Goal: Task Accomplishment & Management: Use online tool/utility

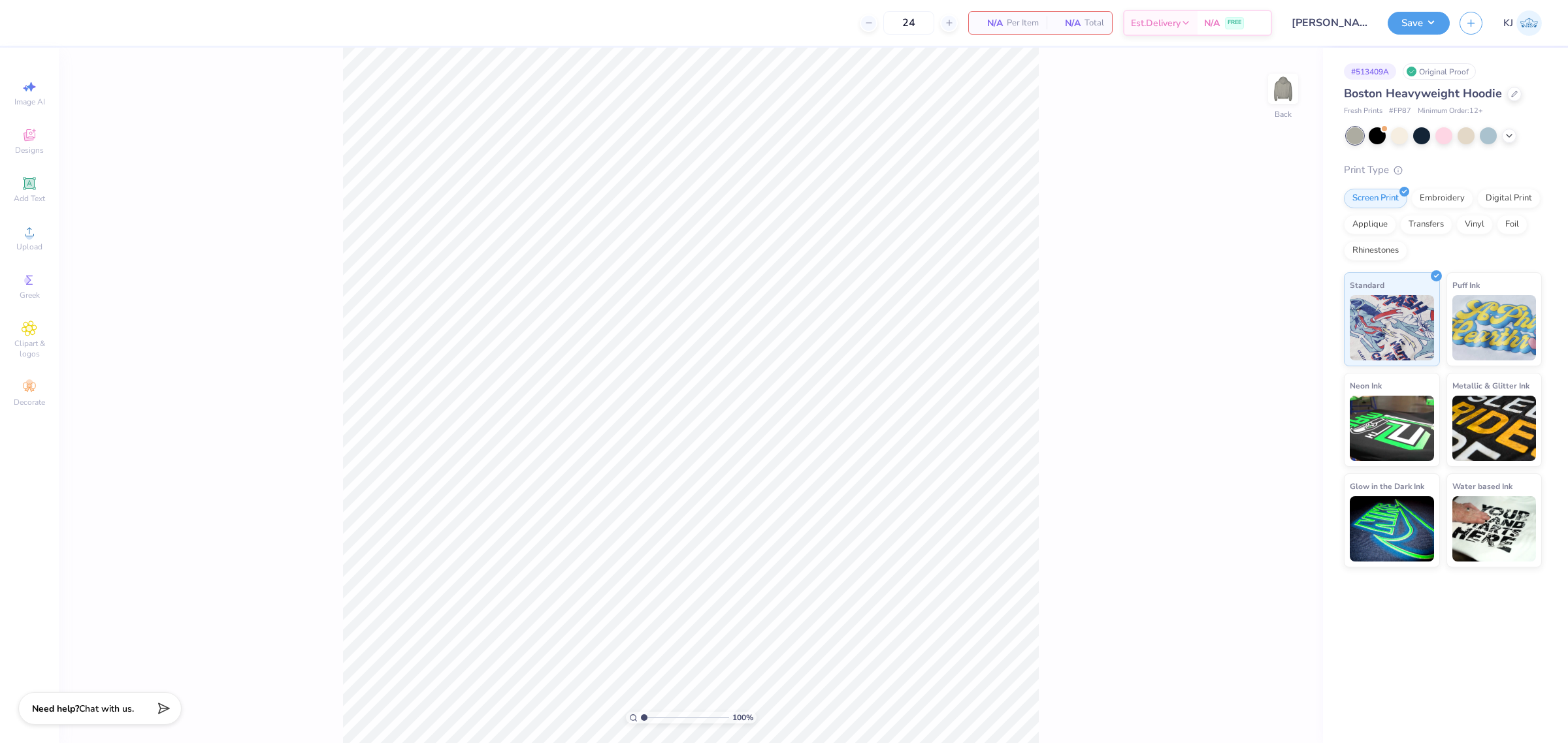
click at [34, 253] on div "Upload" at bounding box center [30, 237] width 46 height 38
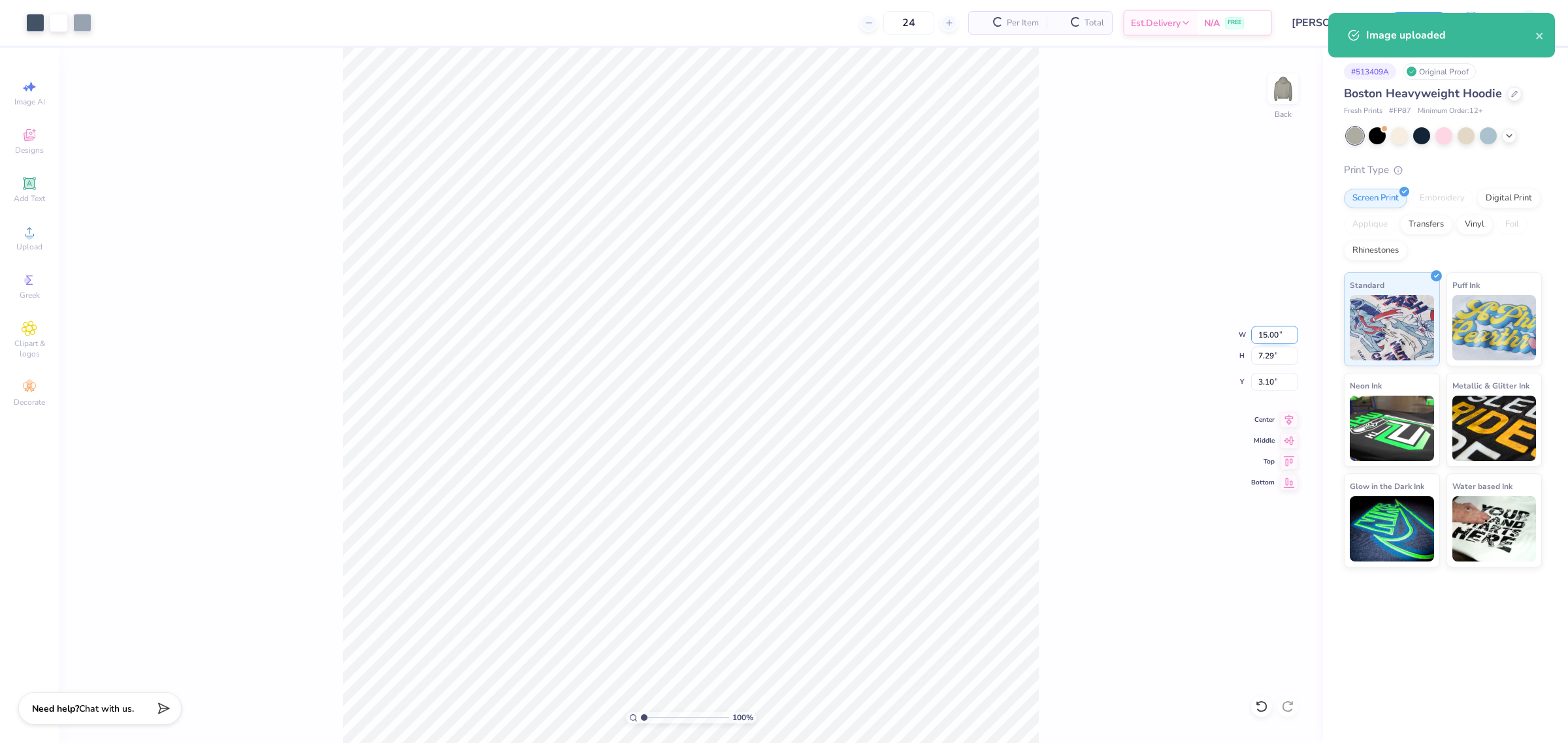
click at [1266, 333] on input "15.00" at bounding box center [1274, 335] width 47 height 19
type input "11.00"
type input "5.35"
click at [1268, 384] on input "4.08" at bounding box center [1274, 383] width 47 height 19
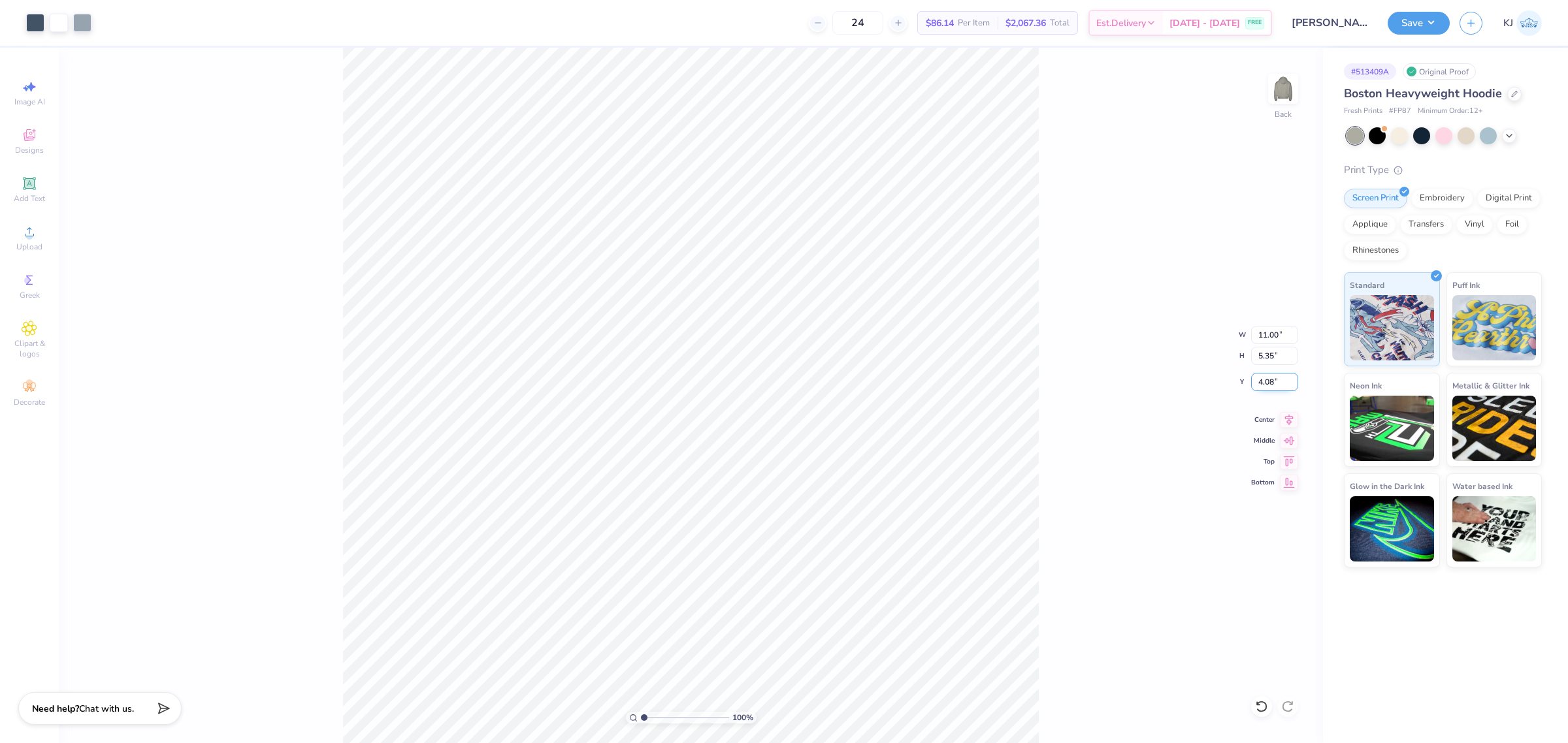
click at [1268, 384] on input "4.08" at bounding box center [1274, 383] width 47 height 19
type input "3.00"
click at [16, 249] on span "Upload" at bounding box center [29, 247] width 26 height 10
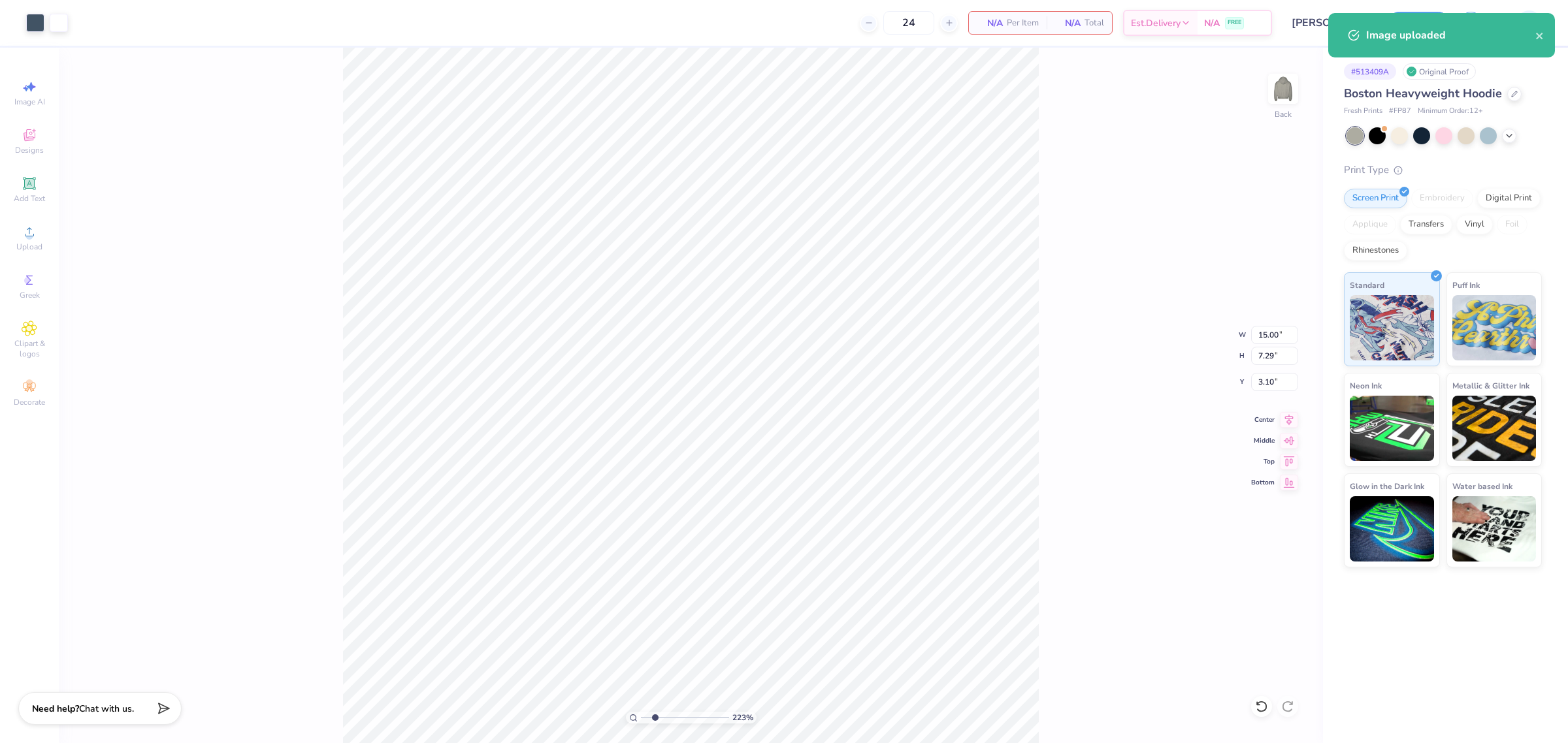
type input "2.22962781453417"
click at [1269, 334] on input "15.00" at bounding box center [1274, 335] width 47 height 19
type input "11"
type input "2.22962781453417"
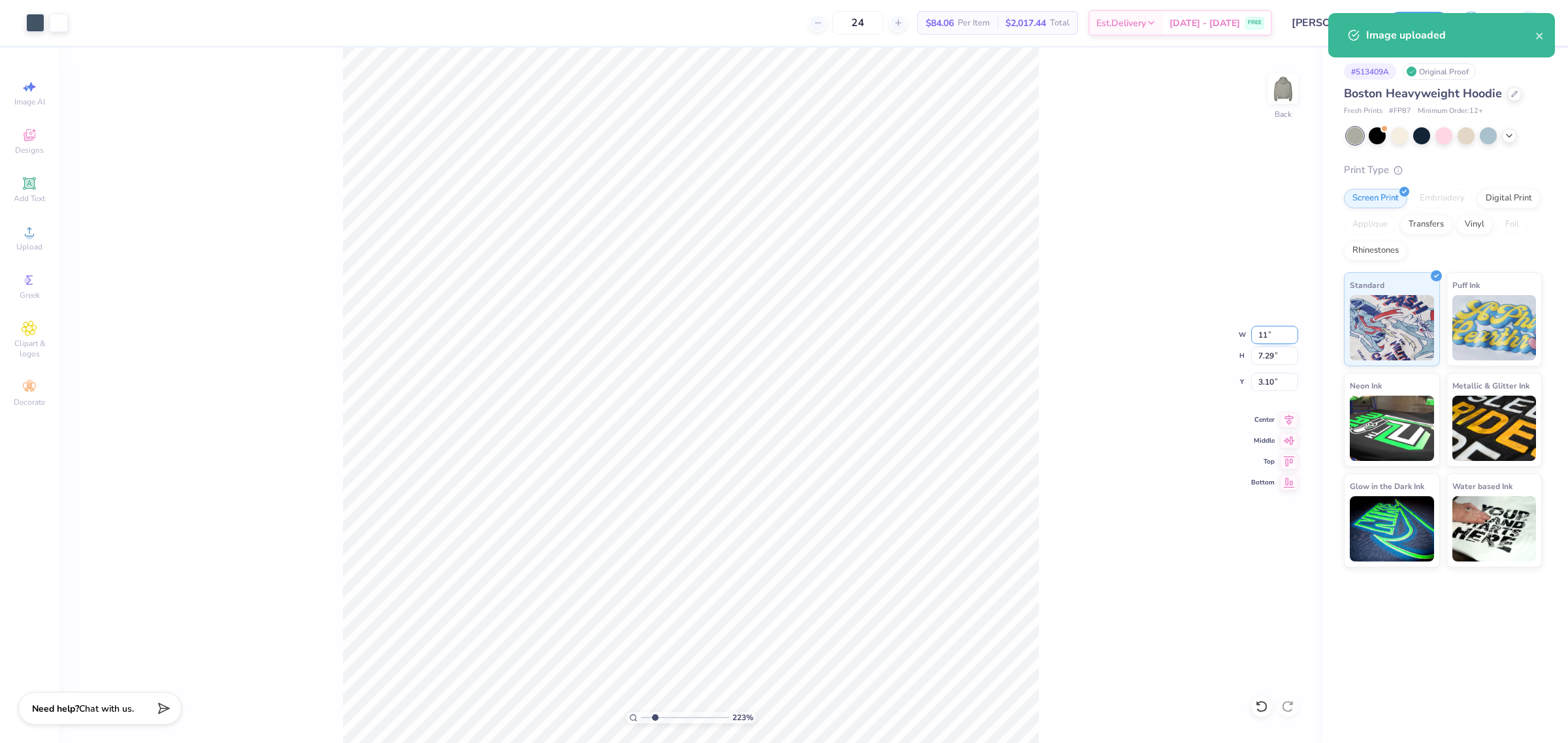
type input "11.00"
type input "5.35"
click at [1263, 381] on input "4.08" at bounding box center [1274, 383] width 47 height 19
type input "3"
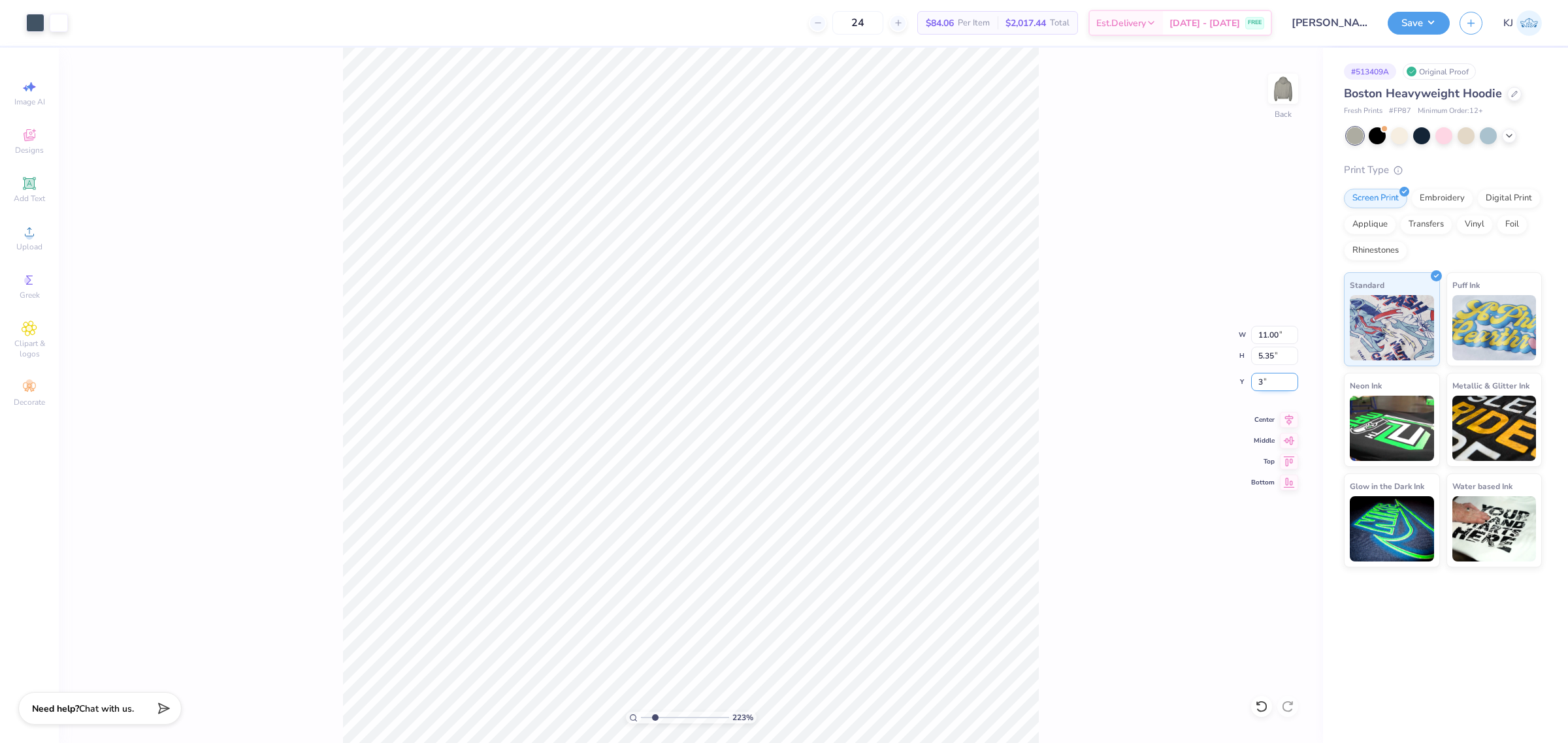
type input "2.22962781453417"
type input "3.00"
type input "1"
click at [27, 233] on circle at bounding box center [29, 236] width 7 height 7
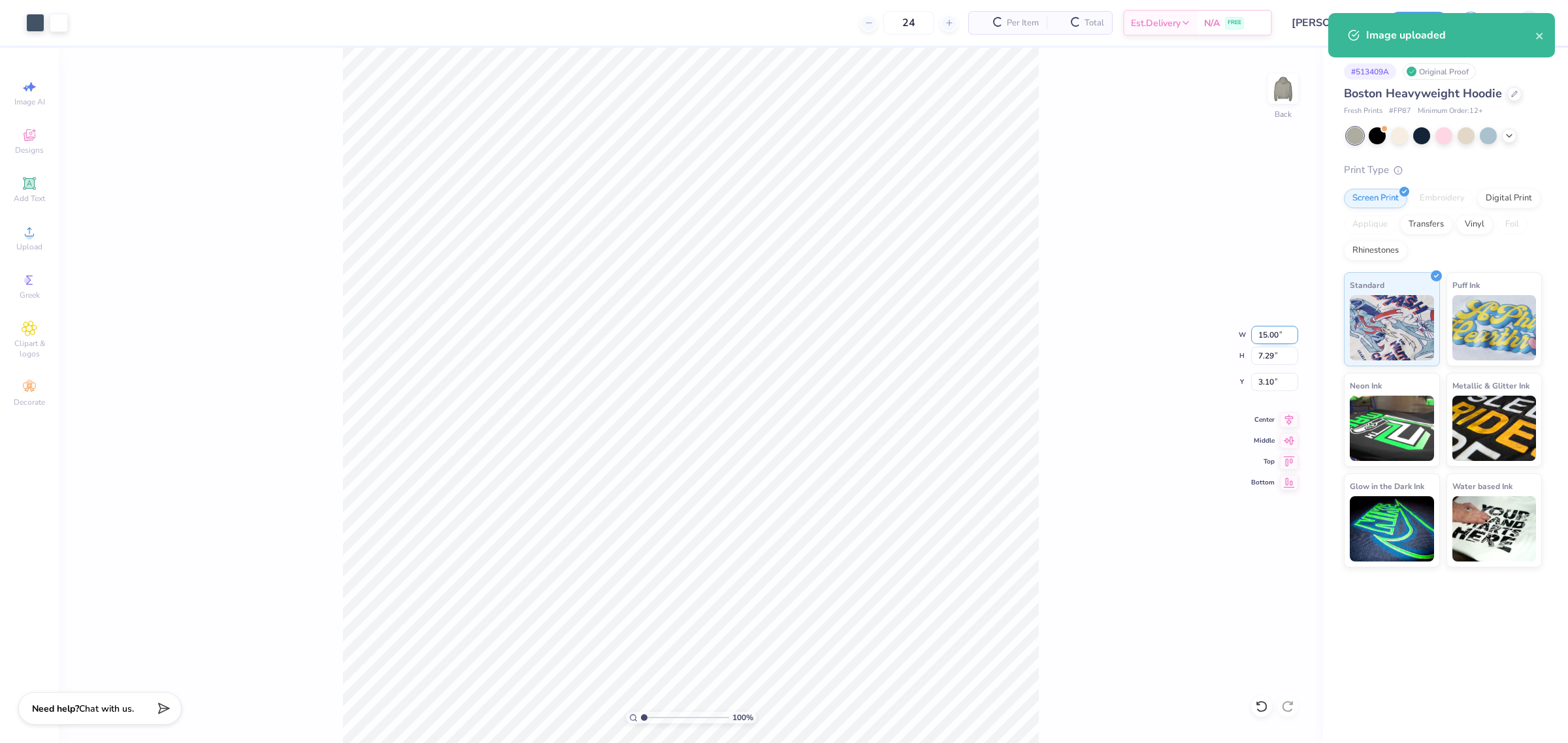
click at [1268, 332] on input "15.00" at bounding box center [1274, 335] width 47 height 19
type input "11.00"
type input "5.35"
click at [1259, 385] on input "4.08" at bounding box center [1274, 383] width 47 height 19
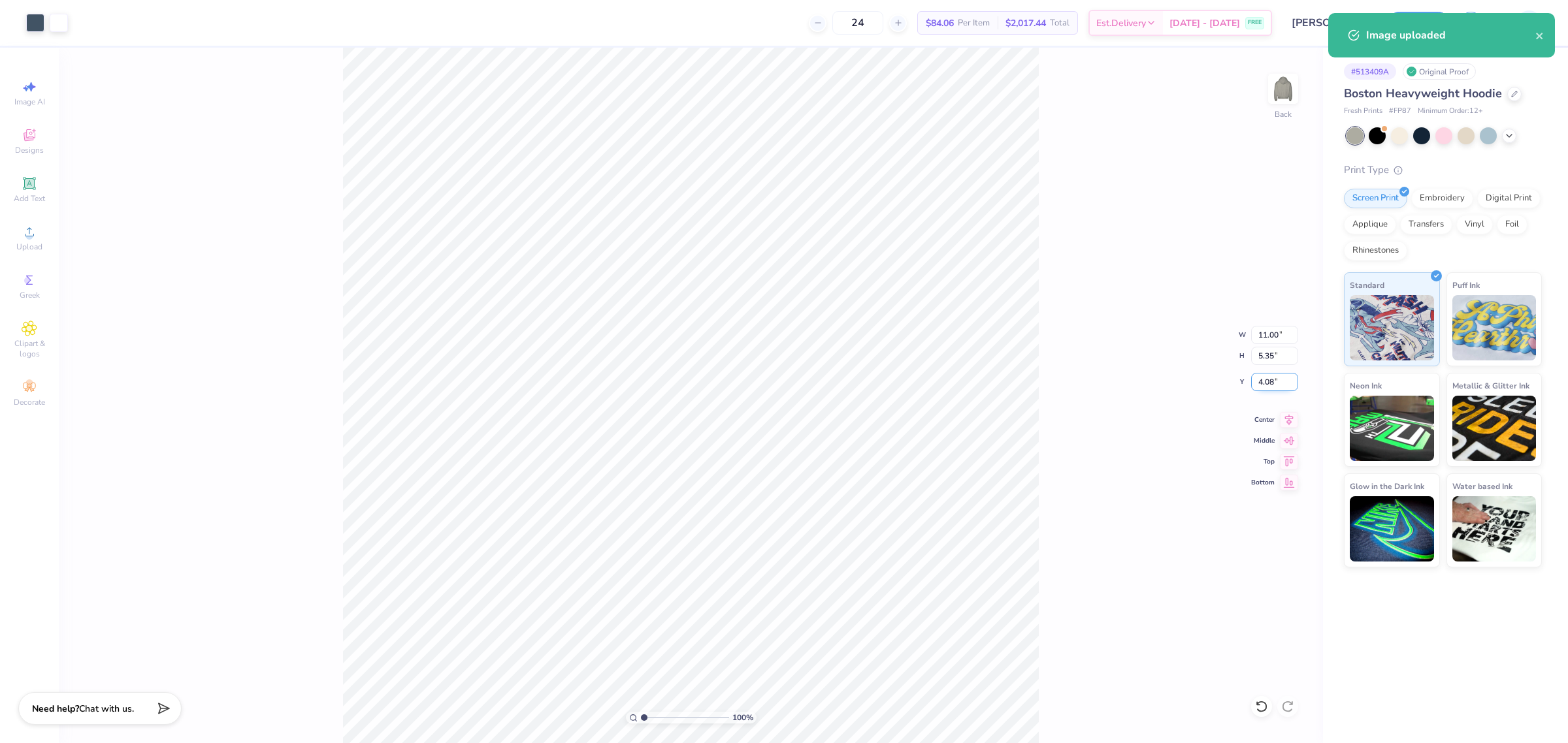
click at [1259, 385] on input "4.08" at bounding box center [1274, 383] width 47 height 19
type input "3.00"
click at [1079, 364] on div "100 % Back W 11.00 11.00 " H 5.35 5.35 " Y 3.00 3.00 " Center Middle Top Bottom" at bounding box center [691, 395] width 1264 height 696
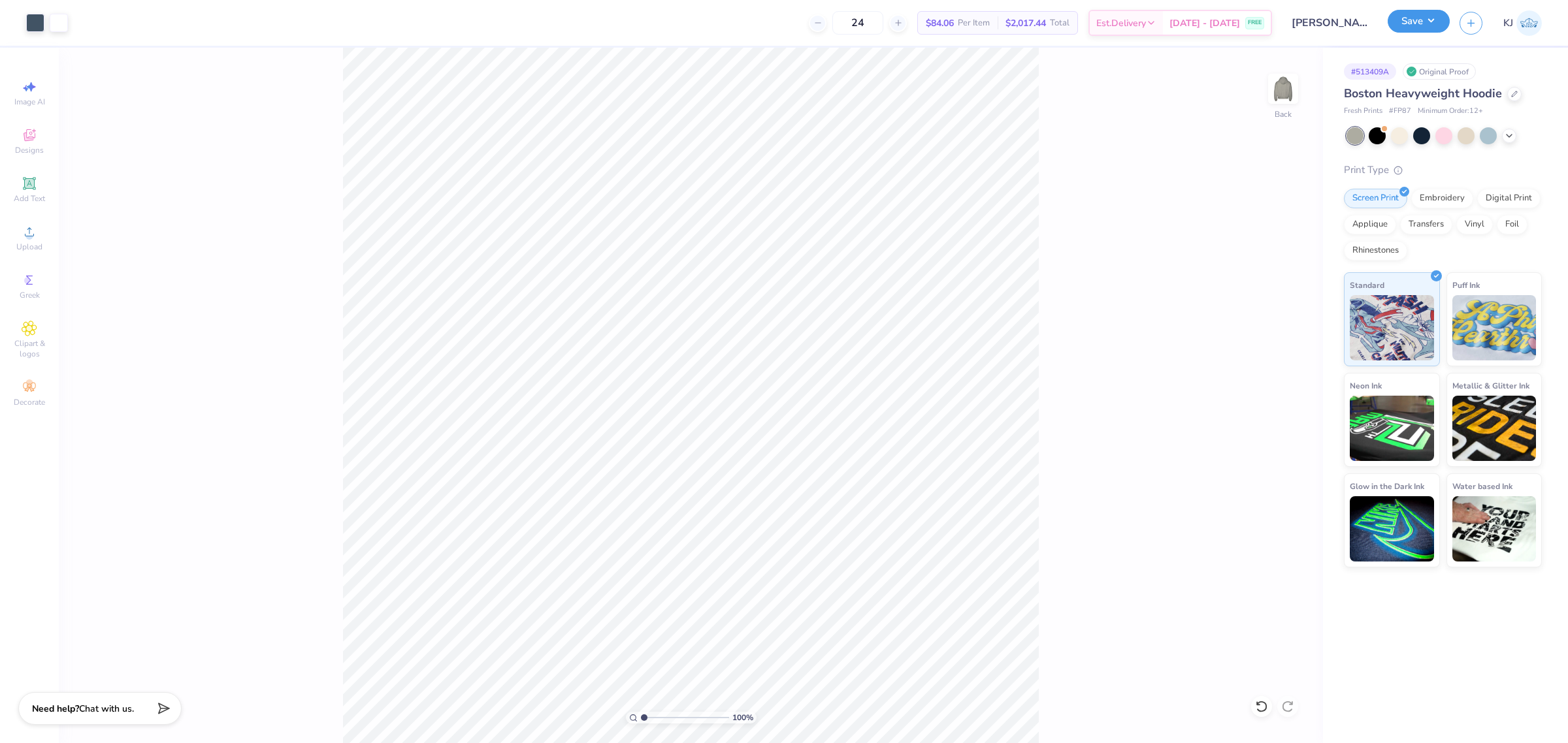
click at [1426, 24] on button "Save" at bounding box center [1418, 21] width 62 height 23
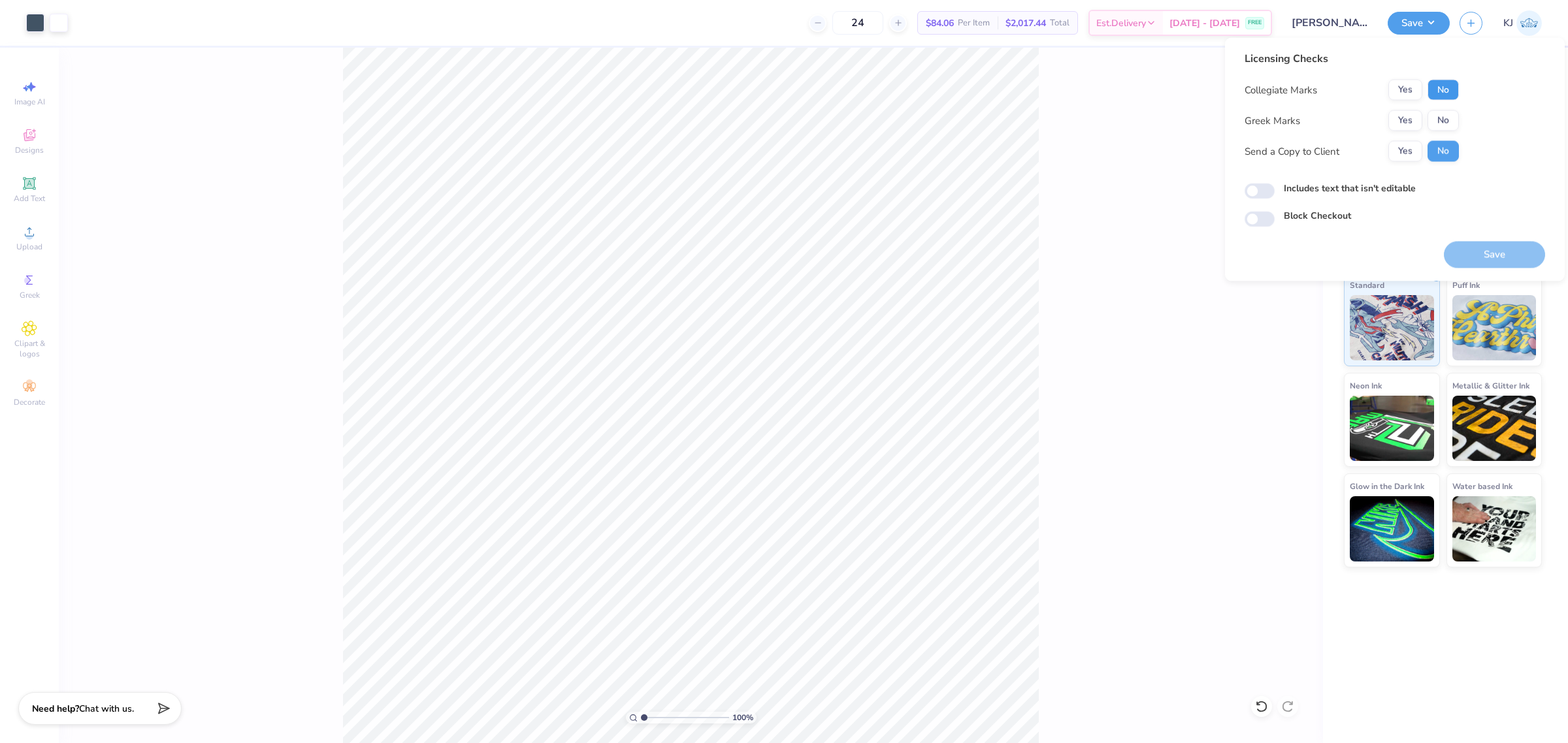
click at [1437, 87] on button "No" at bounding box center [1442, 90] width 31 height 21
click at [1442, 118] on button "No" at bounding box center [1442, 120] width 31 height 21
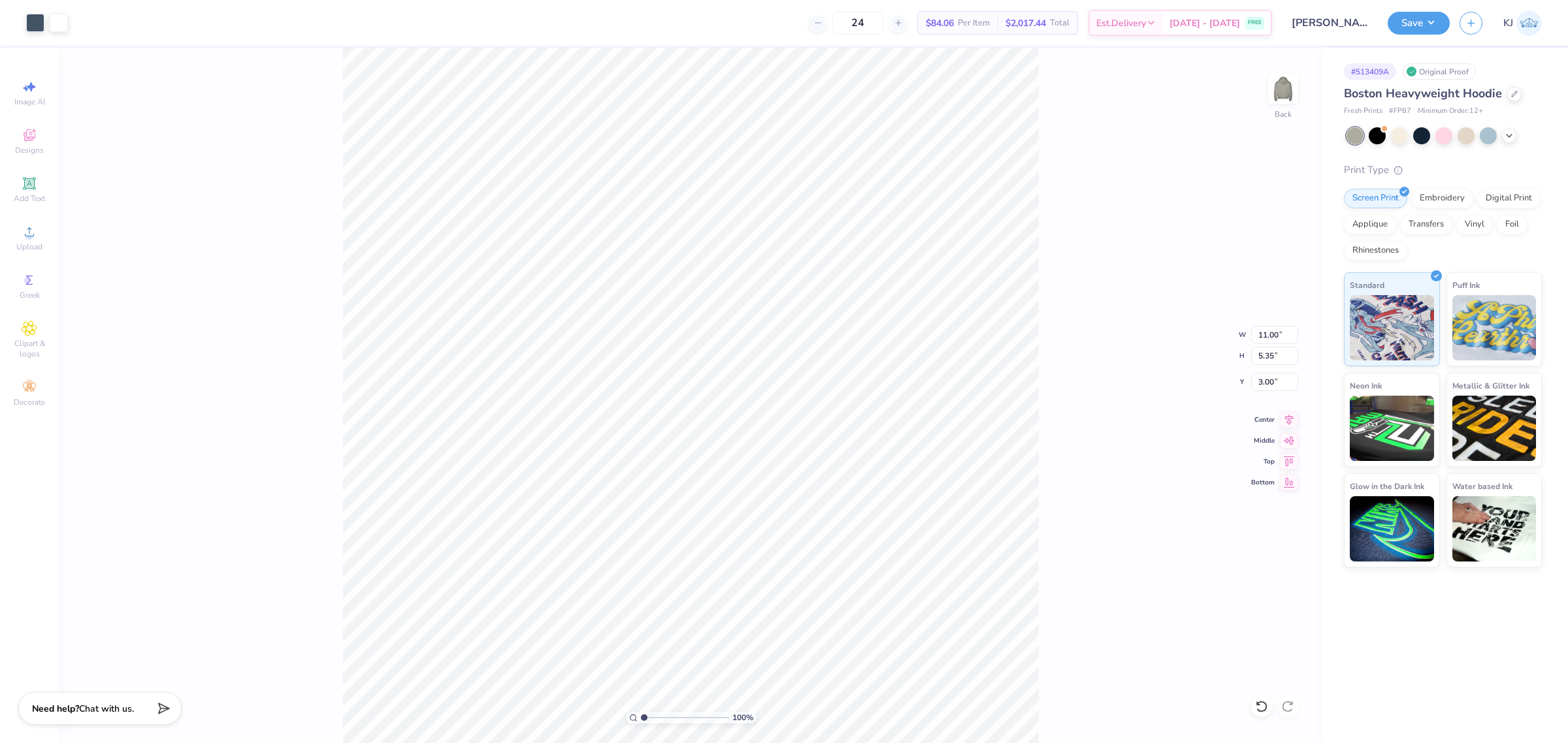
click at [1073, 416] on div "100 % Back W 11.00 11.00 " H 5.35 5.35 " Y 3.00 3.00 " Center Middle Top Bottom" at bounding box center [691, 395] width 1264 height 696
click at [1508, 137] on icon at bounding box center [1509, 134] width 10 height 10
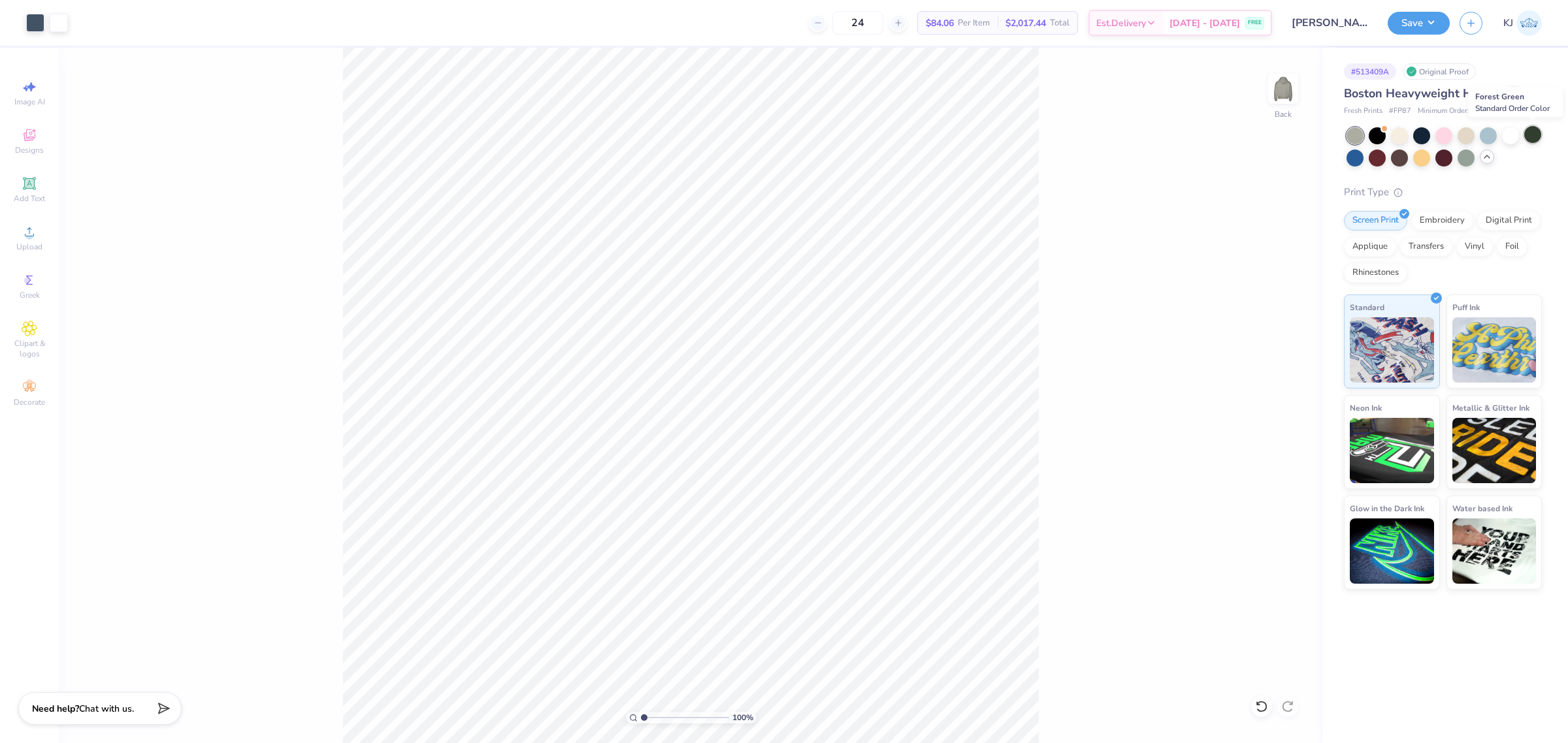
click at [1531, 135] on div at bounding box center [1532, 135] width 17 height 17
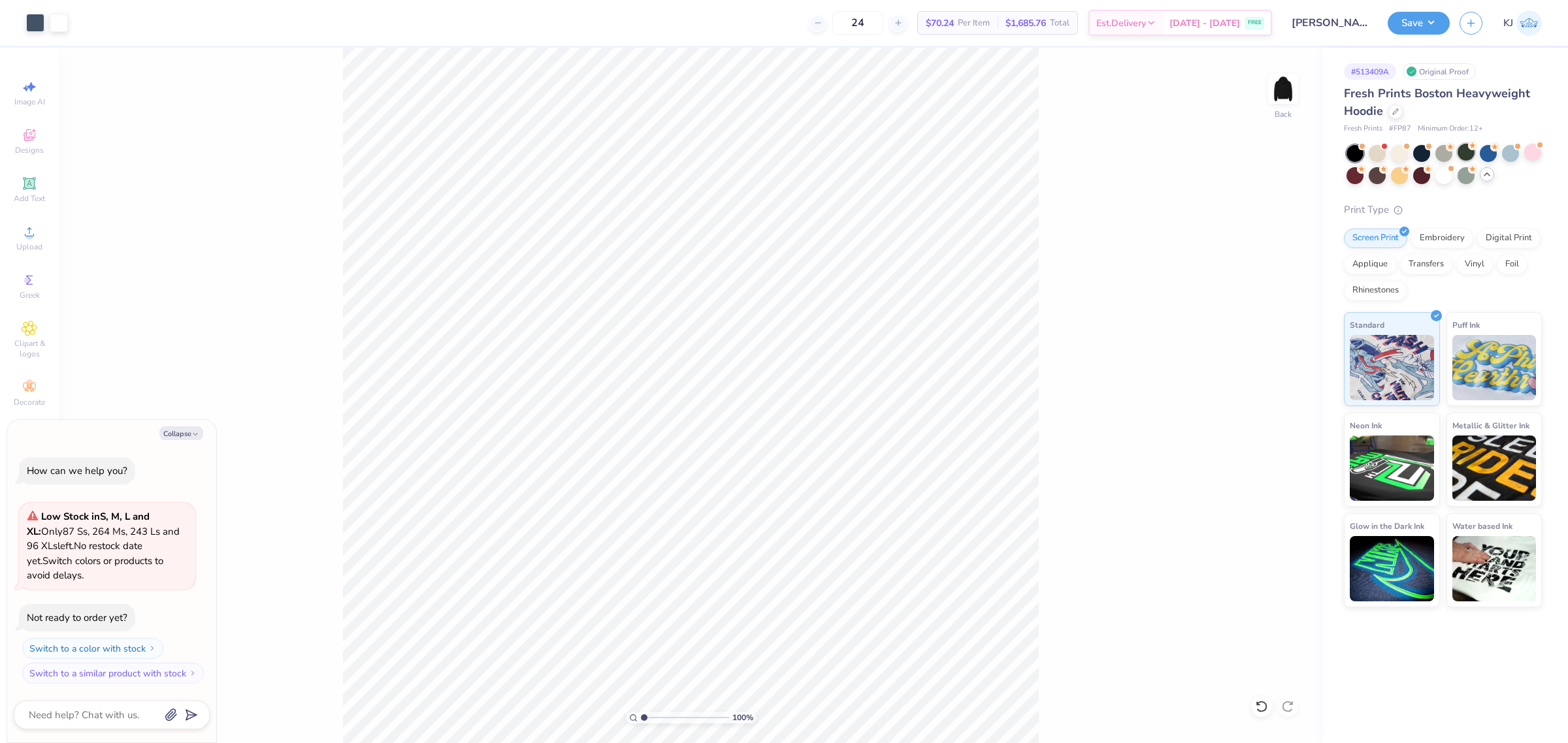
click at [1465, 148] on div at bounding box center [1466, 152] width 17 height 17
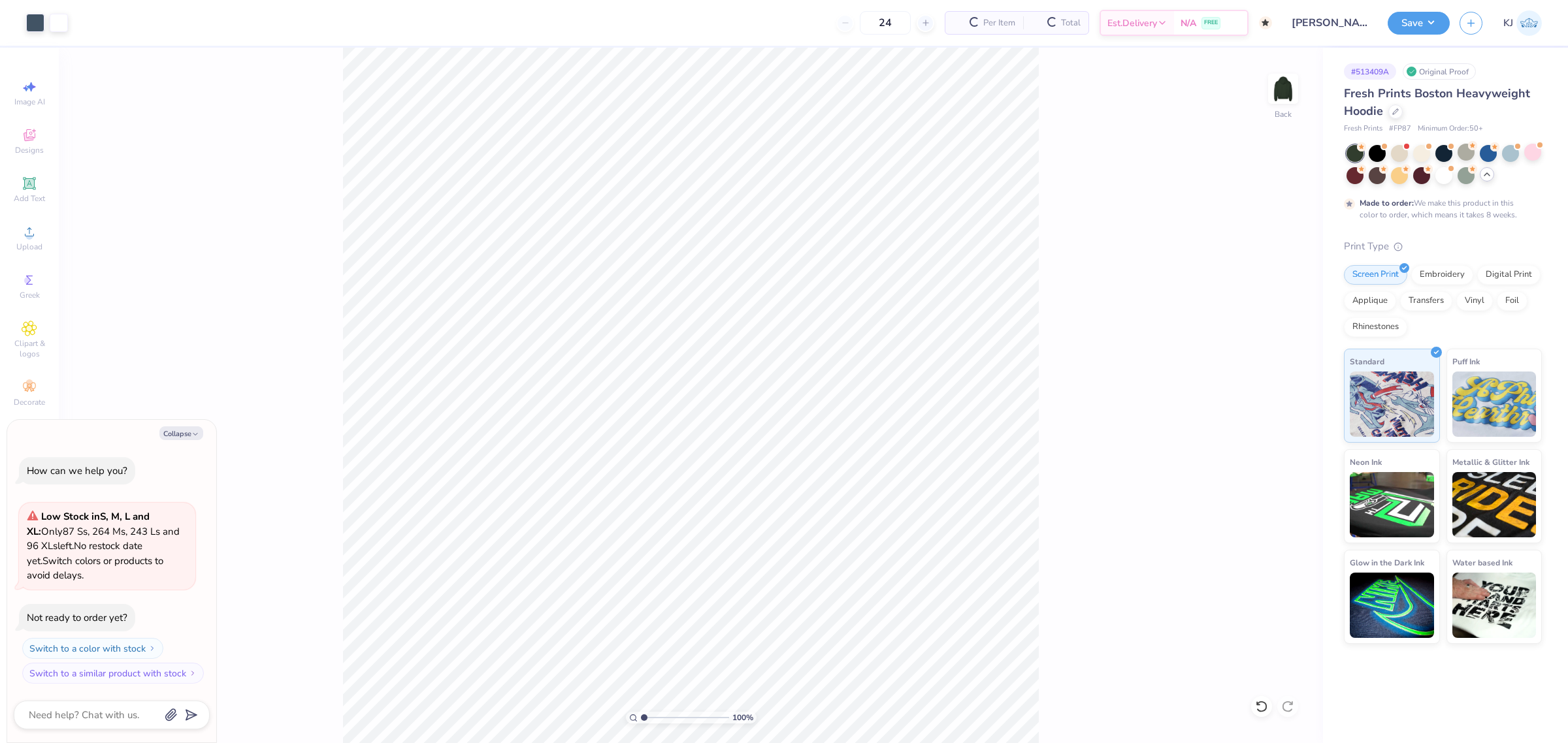
type textarea "x"
type input "50"
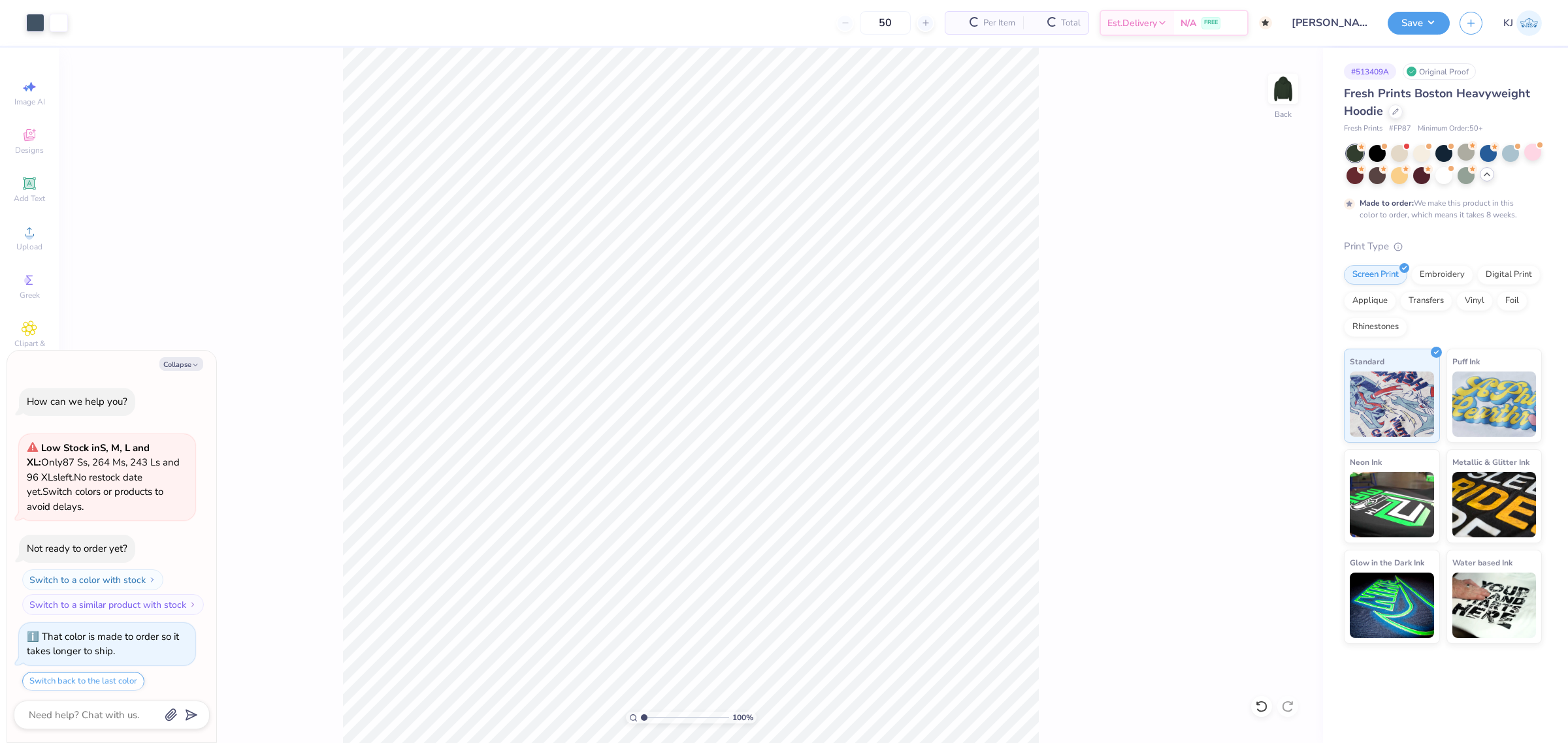
scroll to position [40, 0]
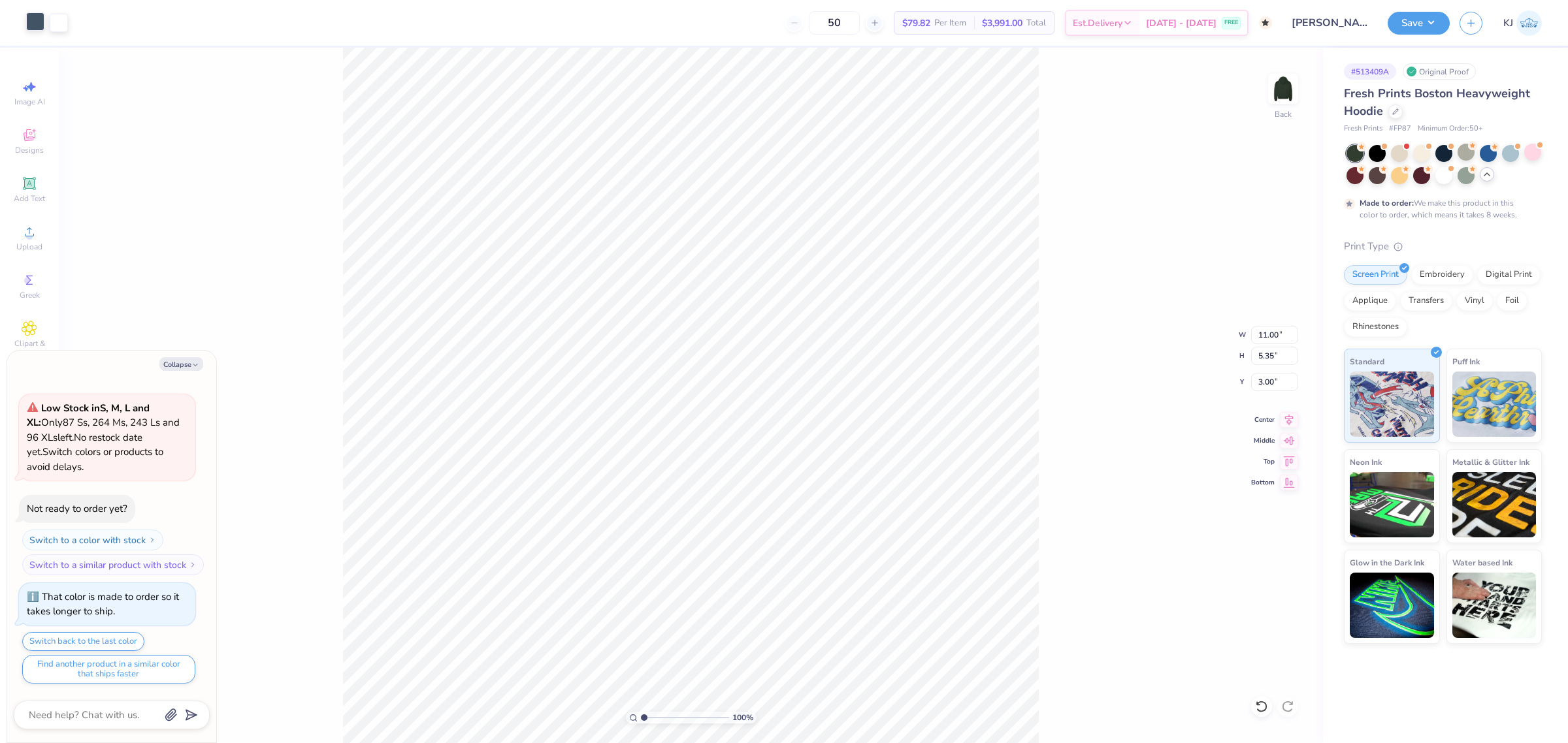
click at [34, 27] on div at bounding box center [36, 22] width 19 height 19
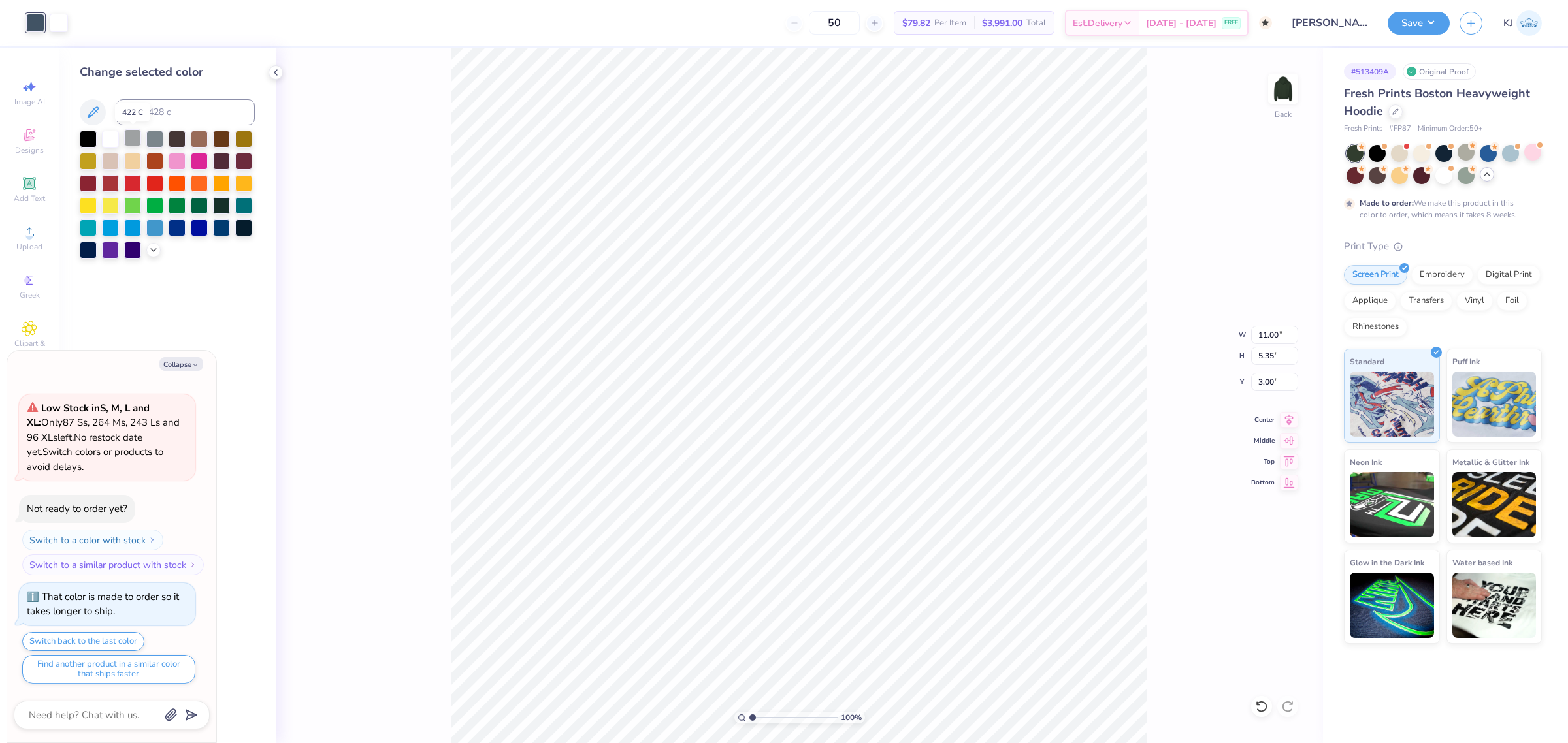
click at [135, 134] on div at bounding box center [132, 137] width 17 height 17
click at [151, 135] on div at bounding box center [154, 137] width 17 height 17
click at [135, 135] on div at bounding box center [132, 137] width 17 height 17
click at [362, 151] on div "100 % Back W 11.00 11.00 " H 5.35 5.35 " Y 3.00 3.00 " Center Middle Top Bottom" at bounding box center [799, 395] width 1047 height 696
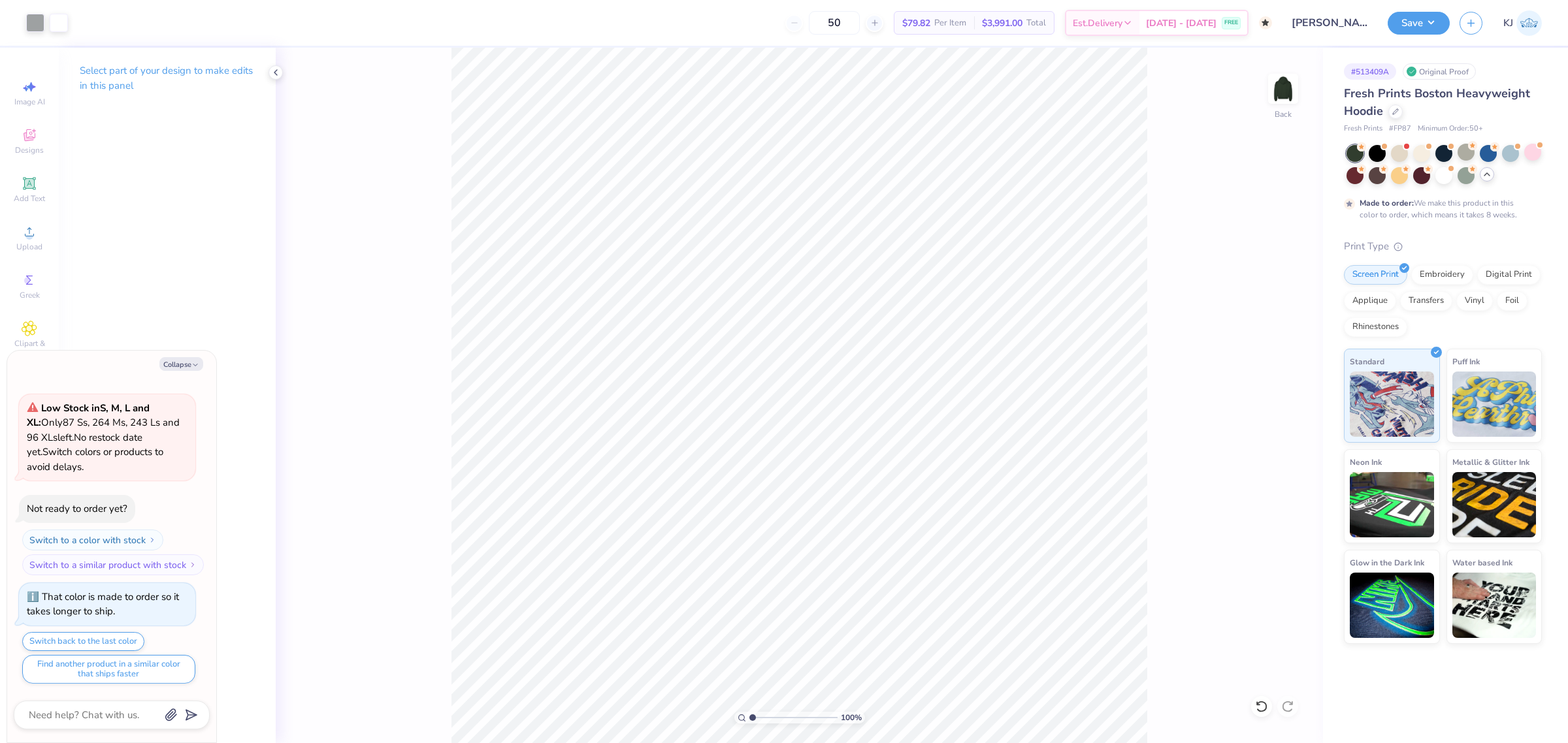
type textarea "x"
type input "2.30193536870692"
type textarea "x"
type input "2.30193536870692"
type textarea "x"
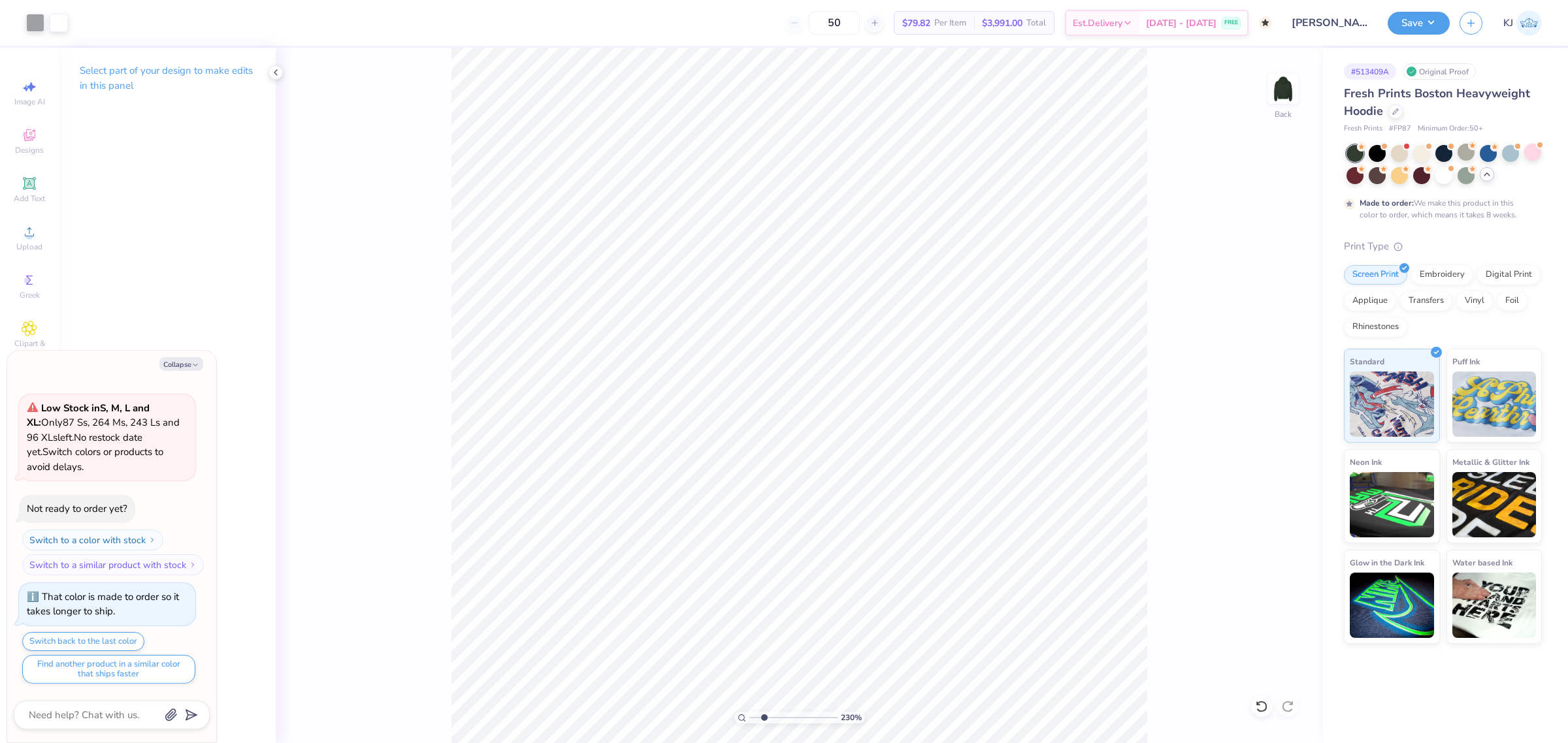
type input "2.30193536870692"
type textarea "x"
type input "2.30193536870692"
type textarea "x"
click at [30, 20] on div at bounding box center [36, 22] width 19 height 19
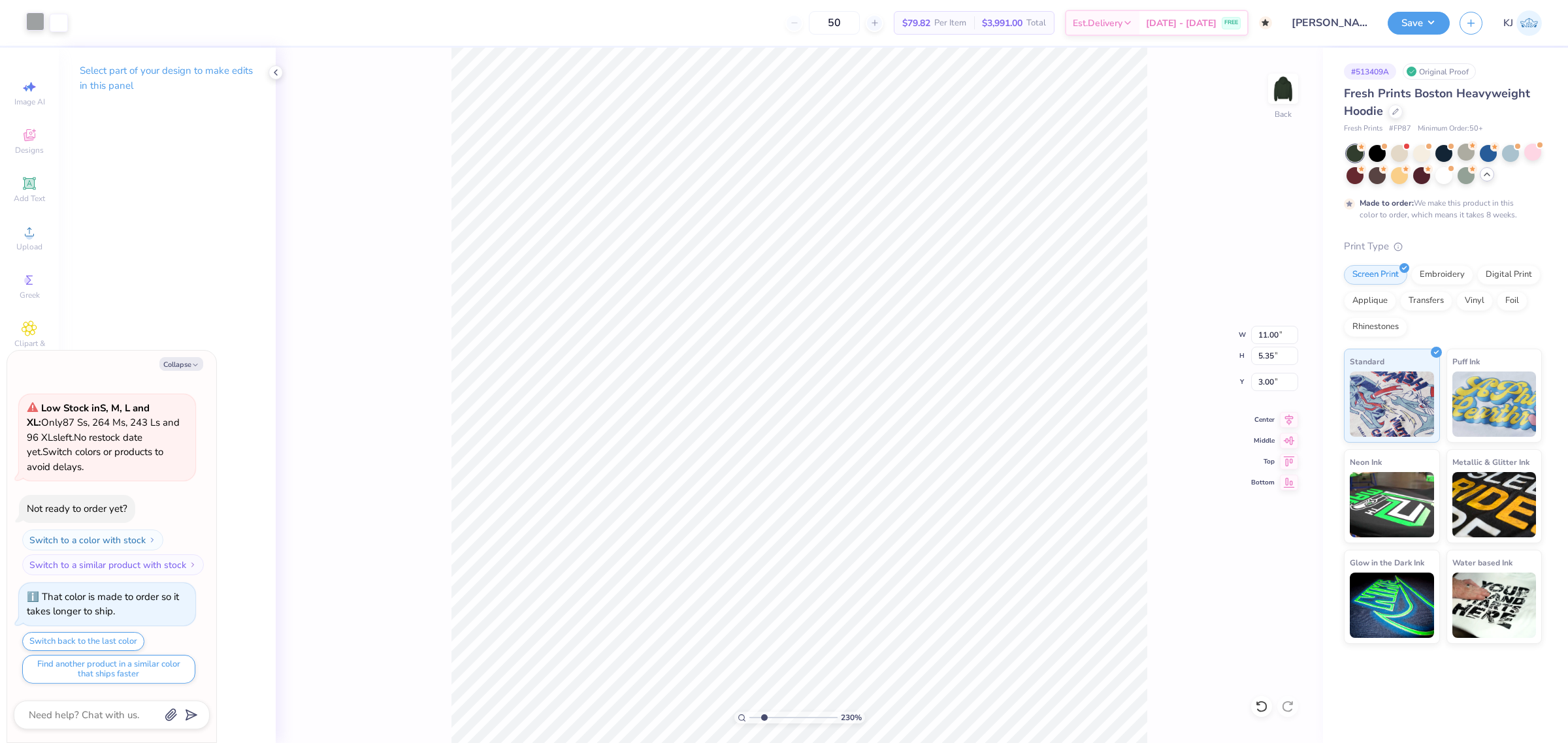
type input "2.30193536870692"
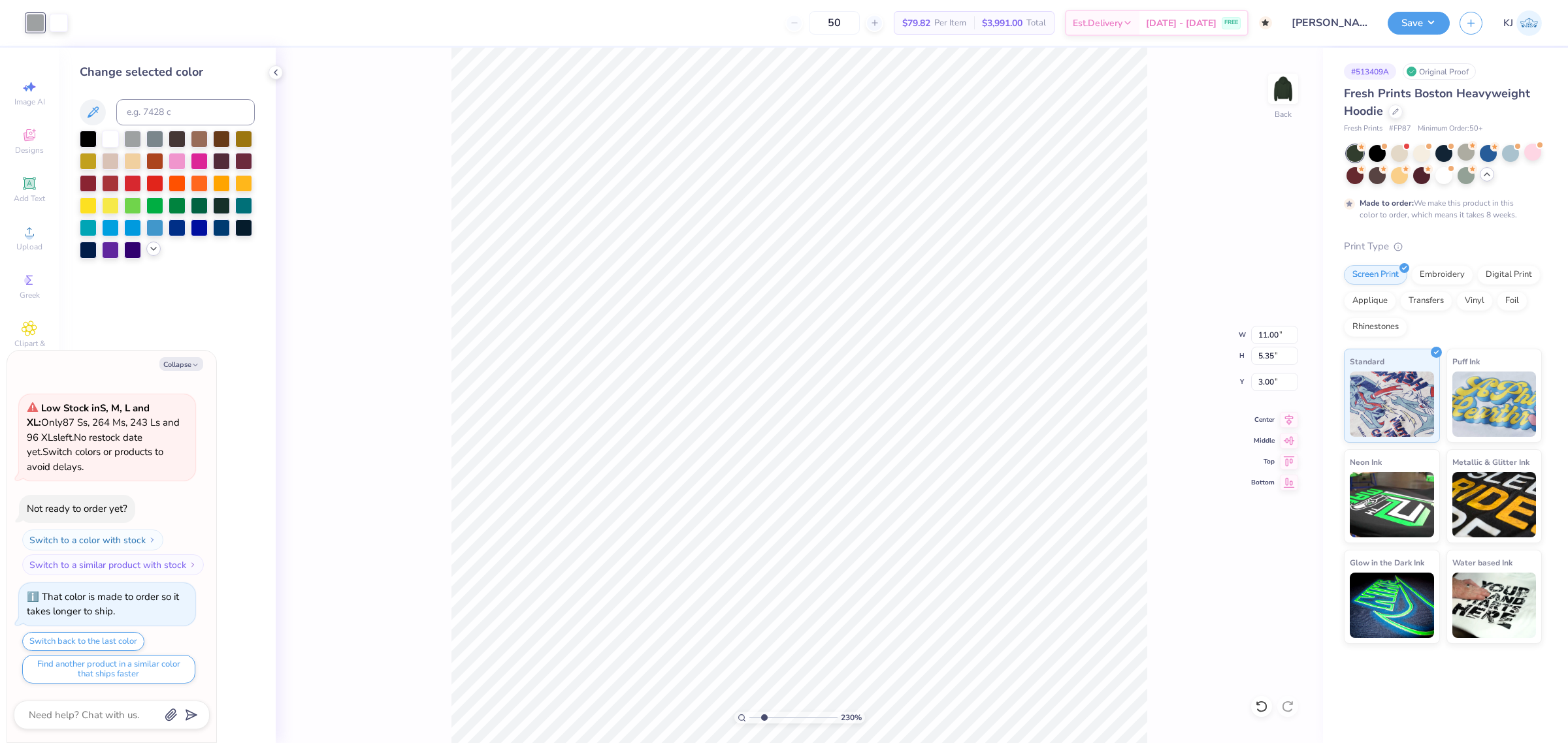
click at [152, 249] on icon at bounding box center [154, 249] width 10 height 10
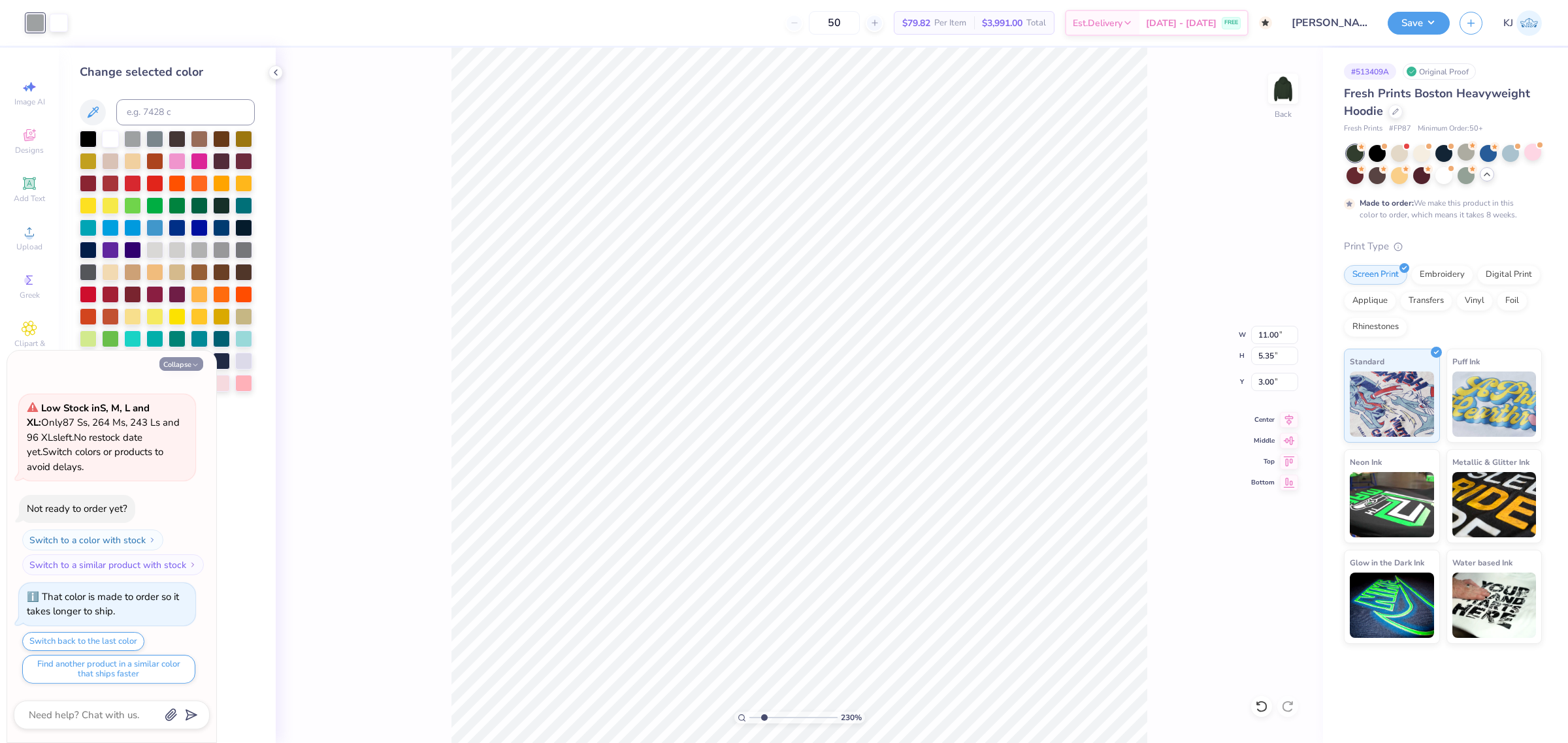
click at [181, 366] on button "Collapse" at bounding box center [182, 364] width 44 height 14
type textarea "x"
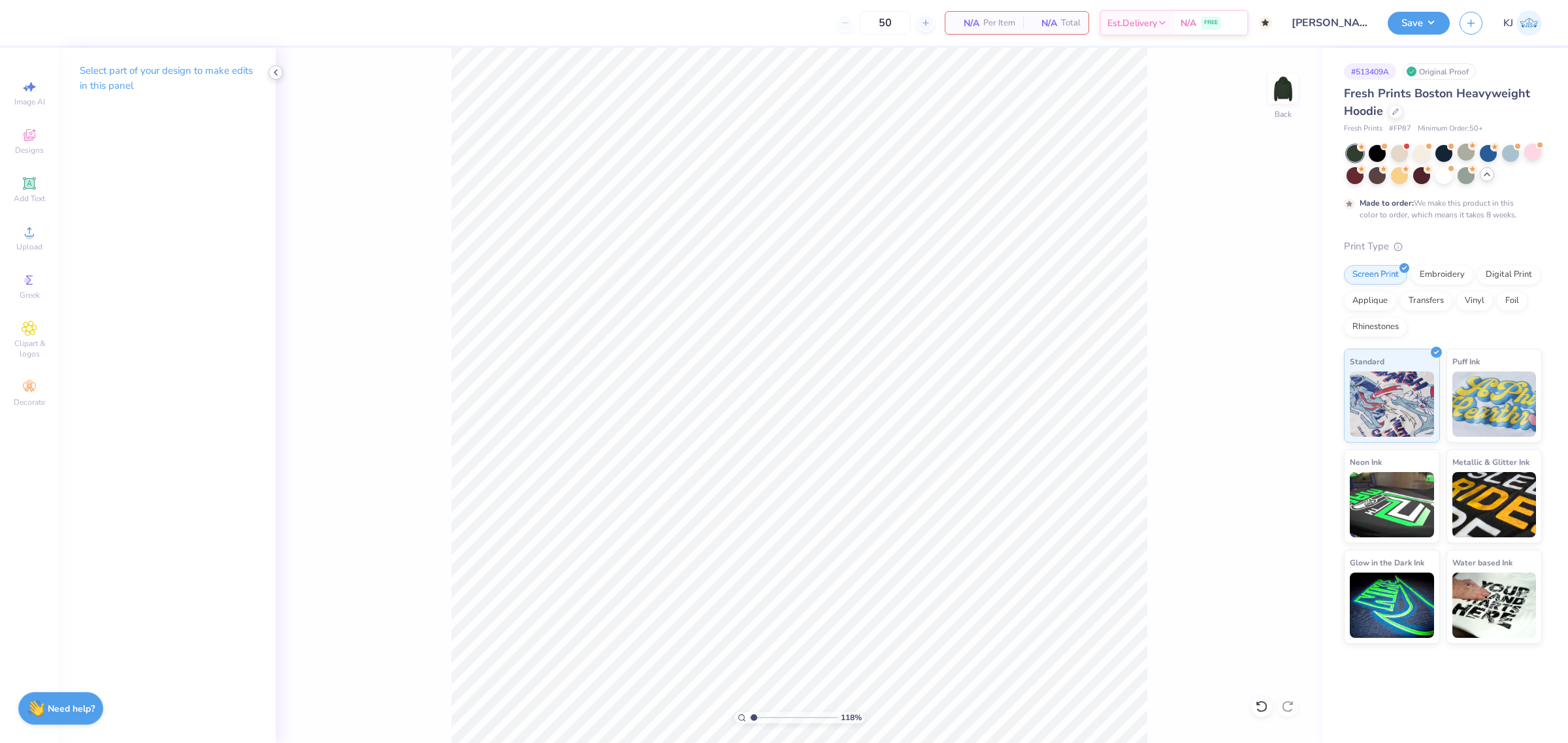
click at [273, 75] on icon at bounding box center [276, 72] width 10 height 10
click at [33, 240] on div "Upload" at bounding box center [30, 237] width 46 height 38
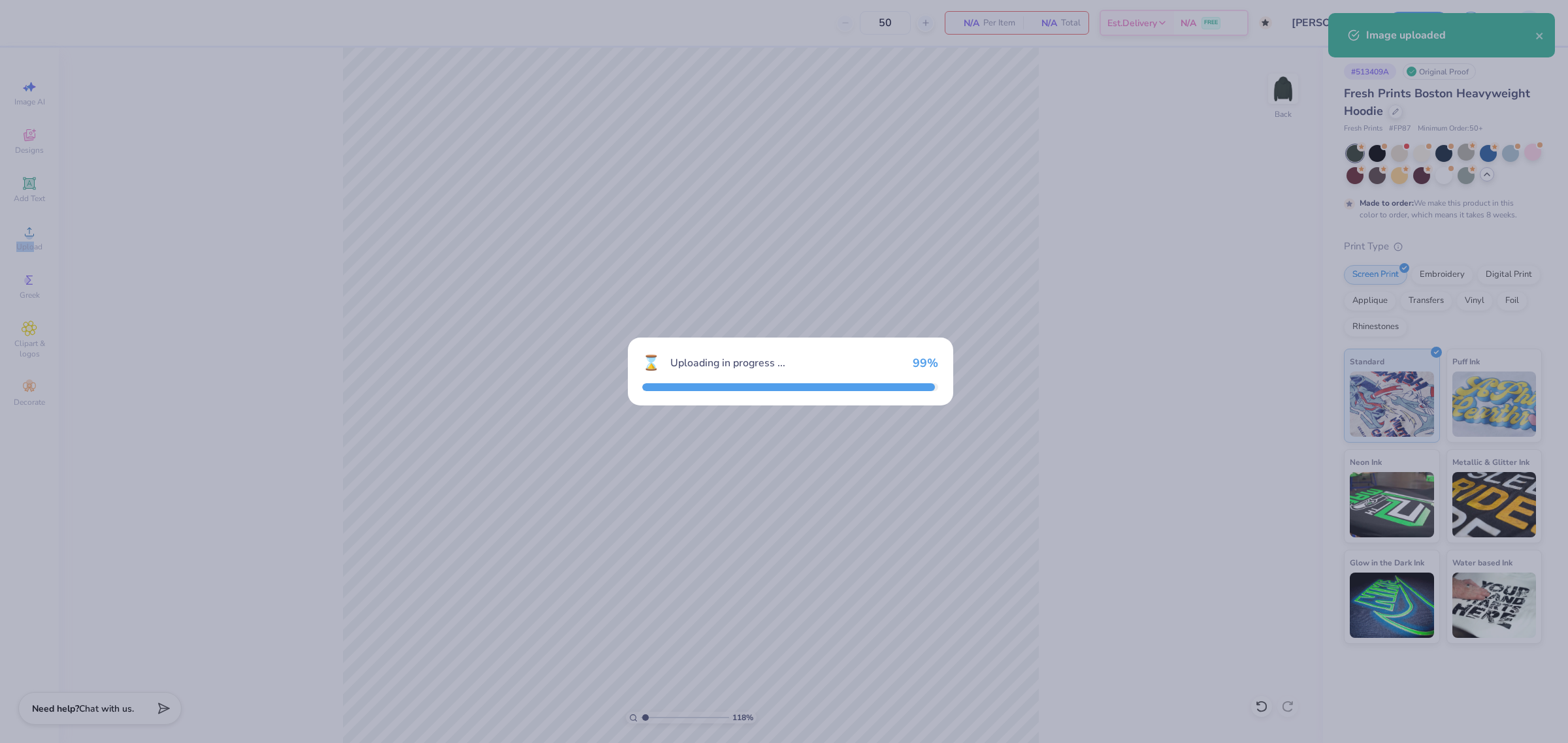
type input "1.18145891890373"
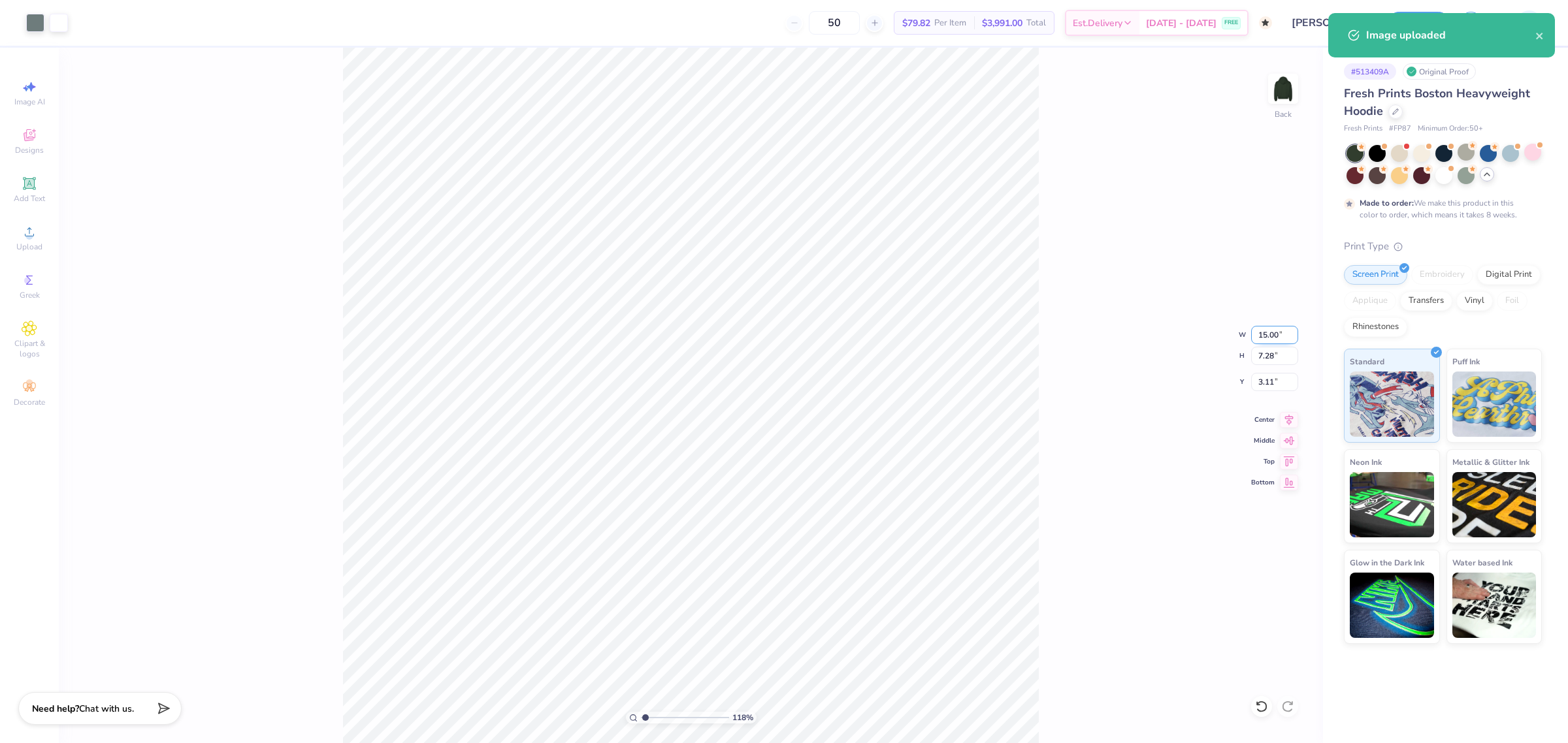
click at [1268, 334] on input "15.00" at bounding box center [1274, 335] width 47 height 19
type input "11"
click at [1271, 387] on input "3.11" at bounding box center [1274, 383] width 47 height 19
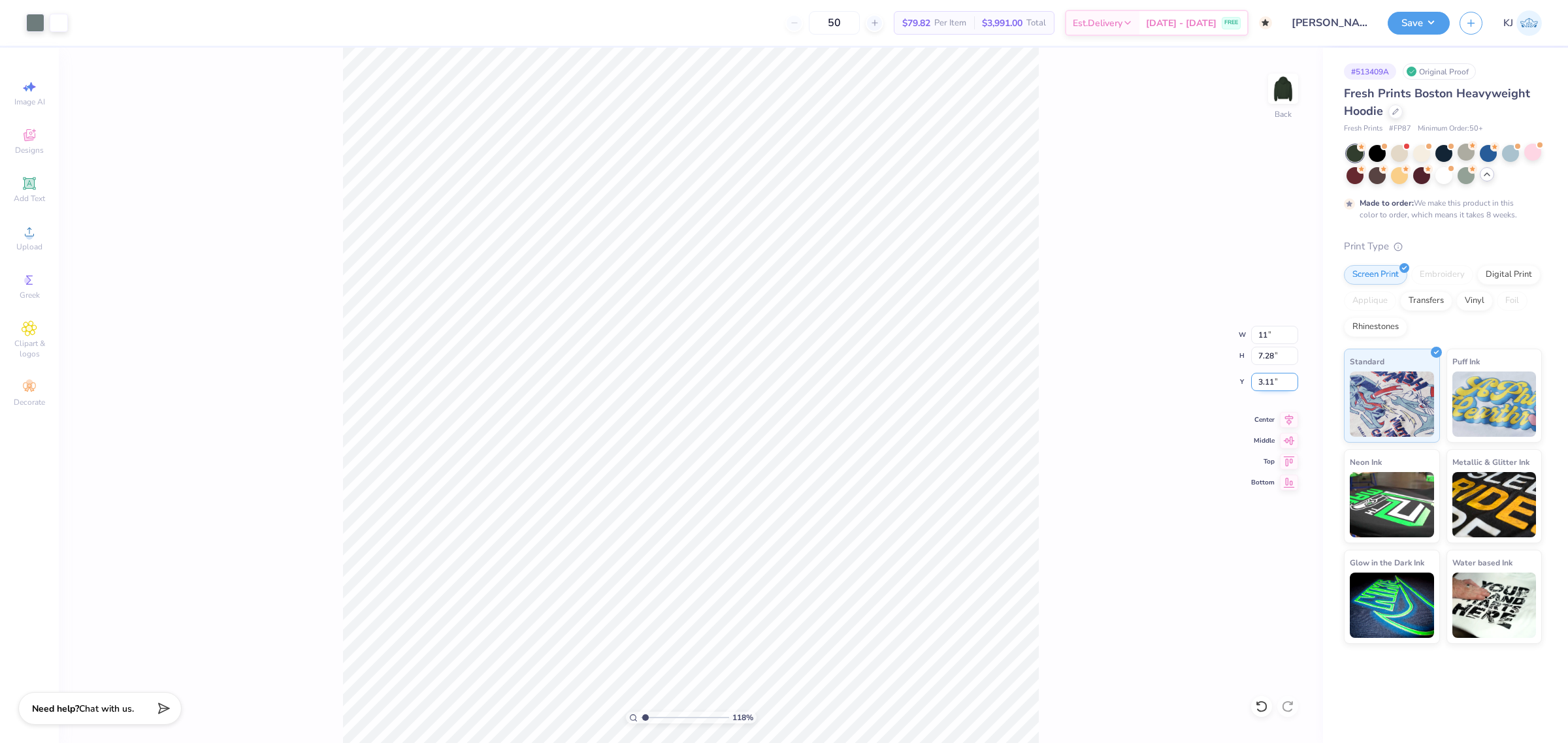
click at [1271, 387] on input "3.11" at bounding box center [1274, 383] width 47 height 19
type input "1.18145891890373"
type input "11.00"
type input "5.34"
click at [1268, 382] on input "4.08" at bounding box center [1274, 383] width 47 height 19
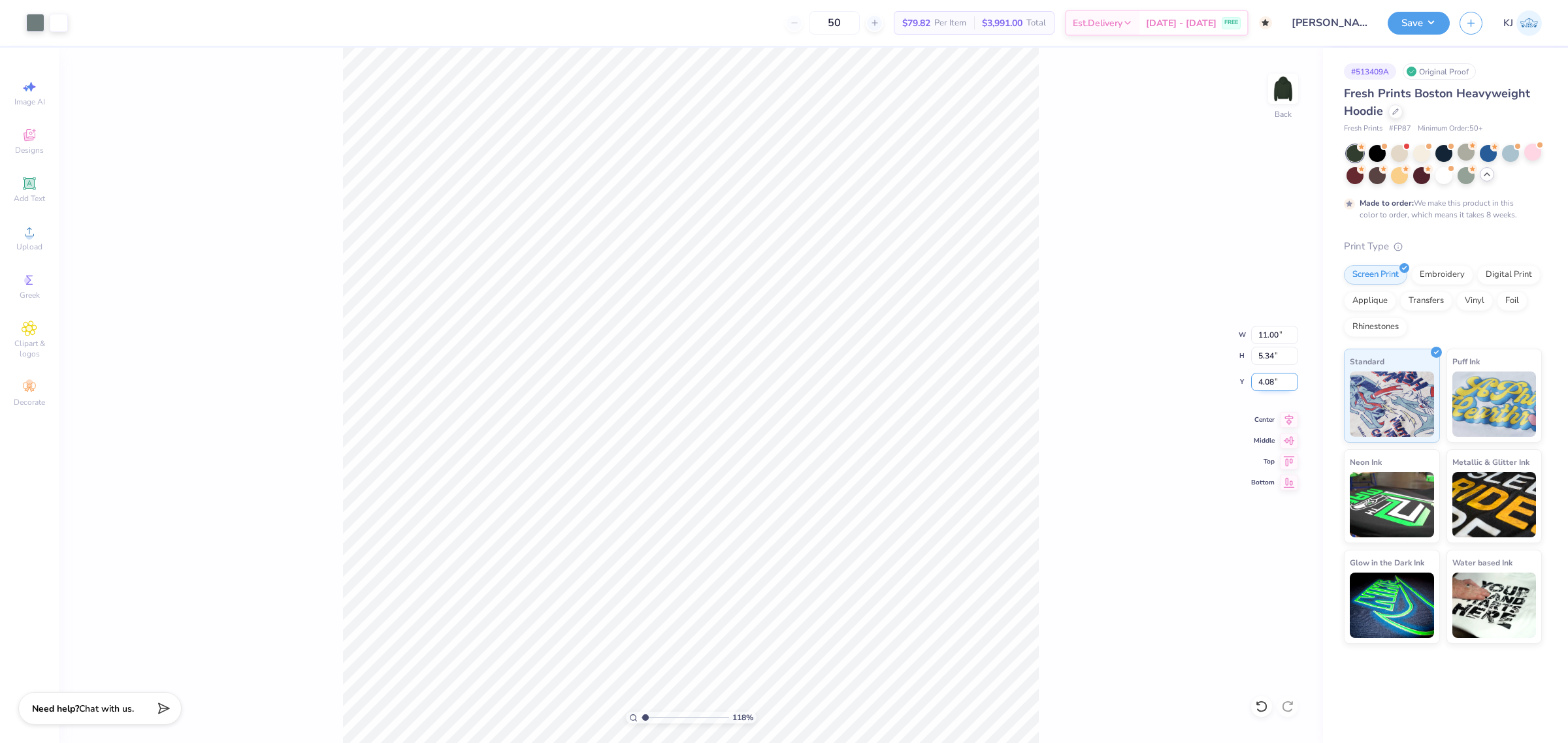
click at [1268, 382] on input "4.08" at bounding box center [1274, 383] width 47 height 19
type input "3"
type input "1.18145891890373"
type input "3.00"
click at [41, 25] on div at bounding box center [36, 22] width 19 height 19
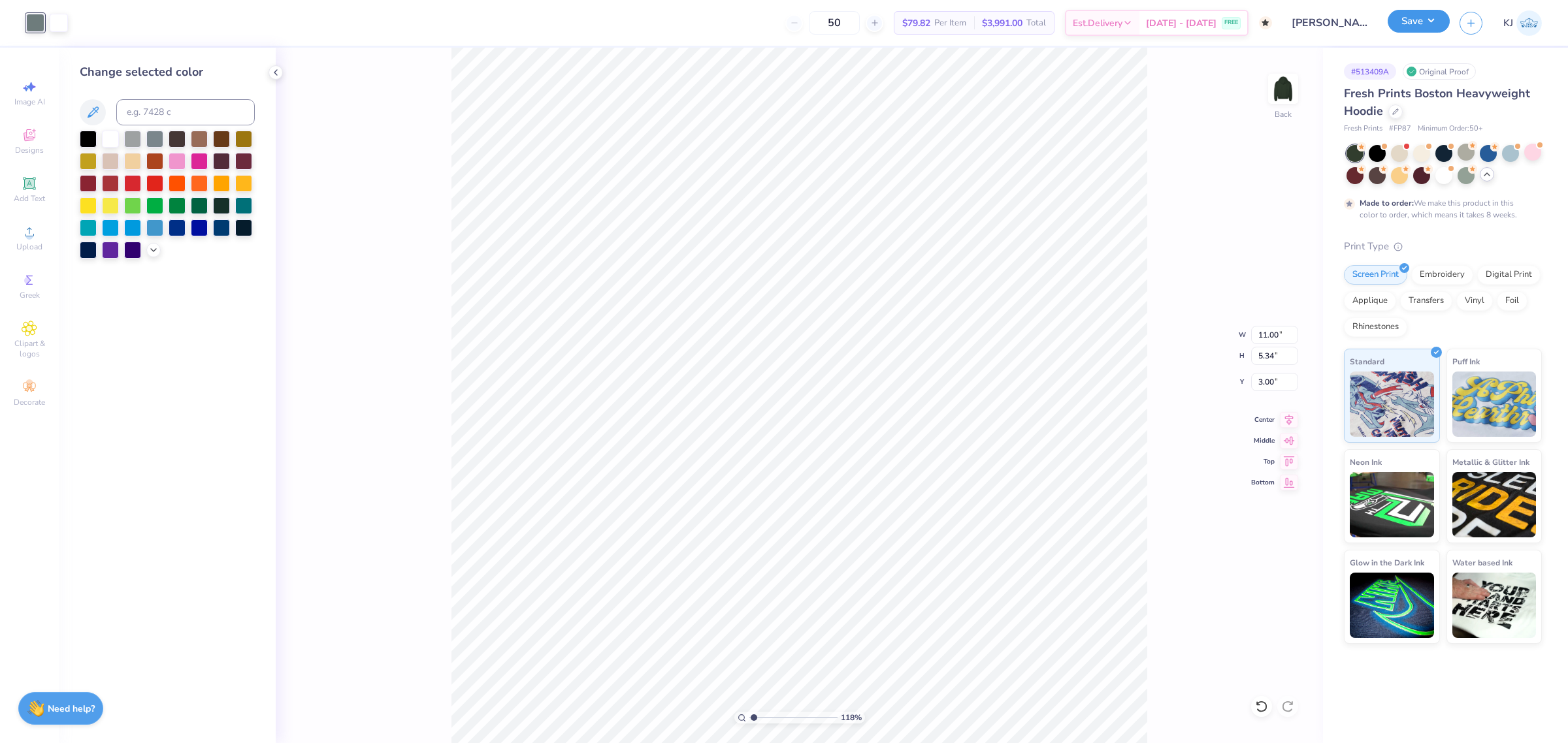
click at [1436, 27] on button "Save" at bounding box center [1418, 21] width 62 height 23
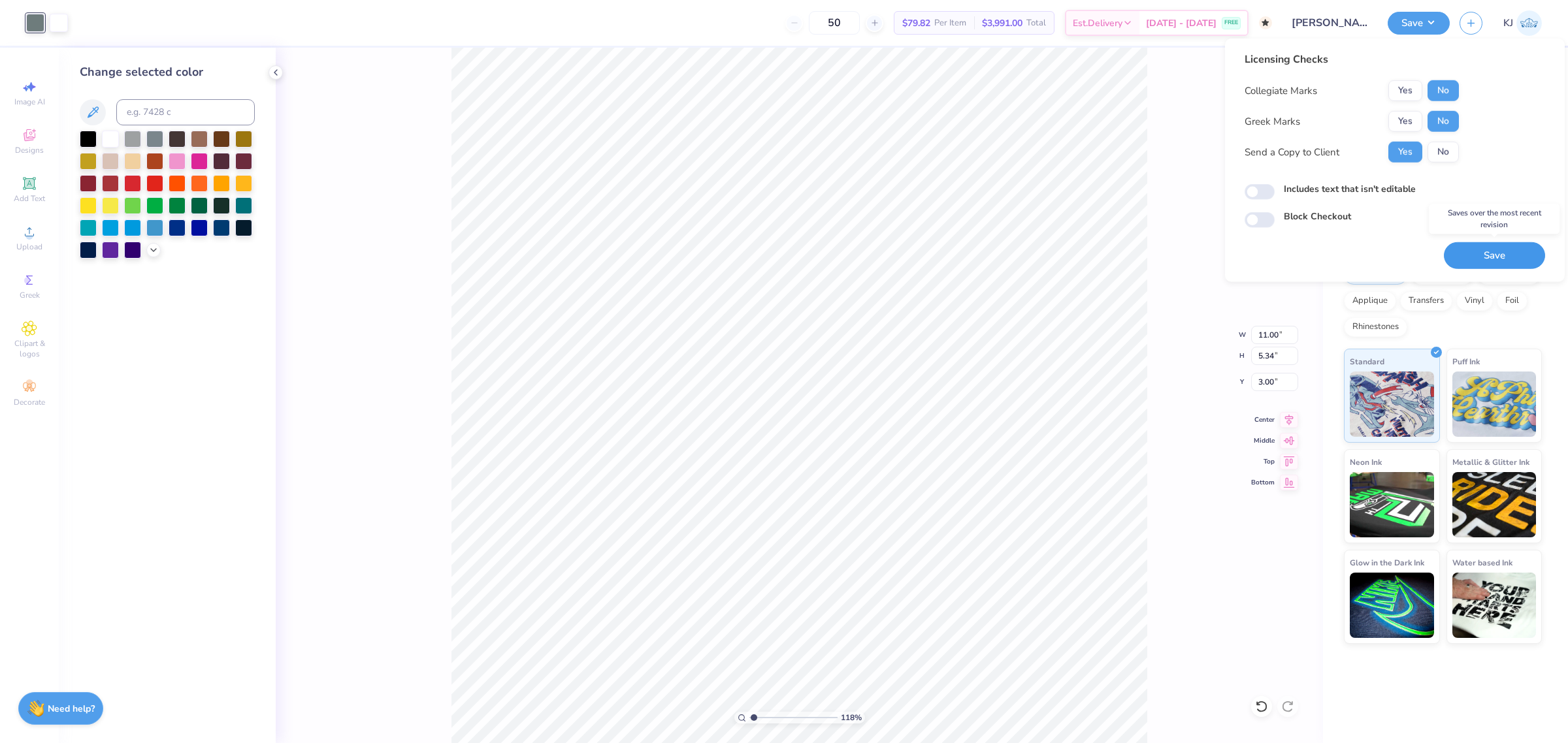
click at [1478, 258] on button "Save" at bounding box center [1494, 256] width 101 height 27
type input "10"
checkbox input "true"
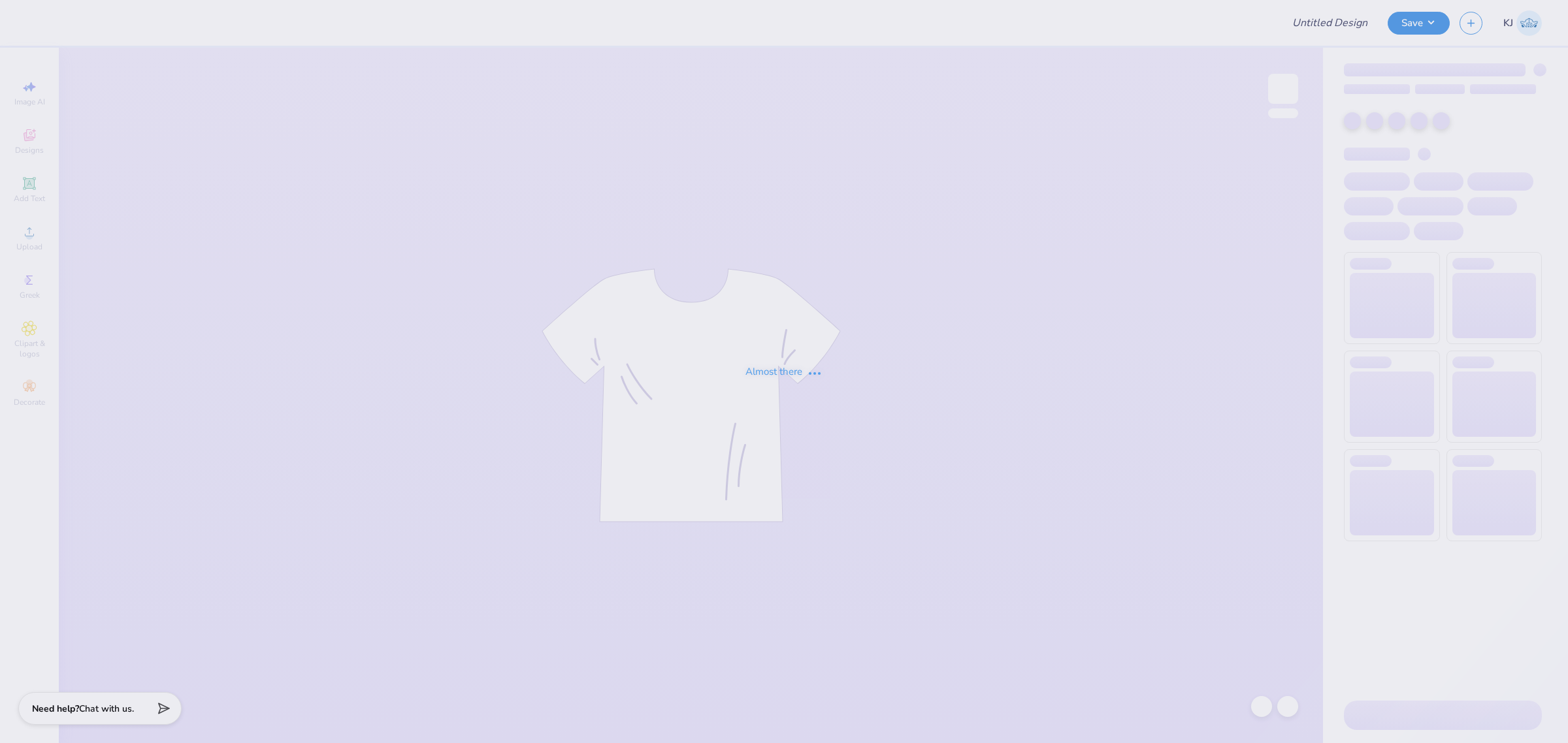
type input "[PERSON_NAME] : [GEOGRAPHIC_DATA]"
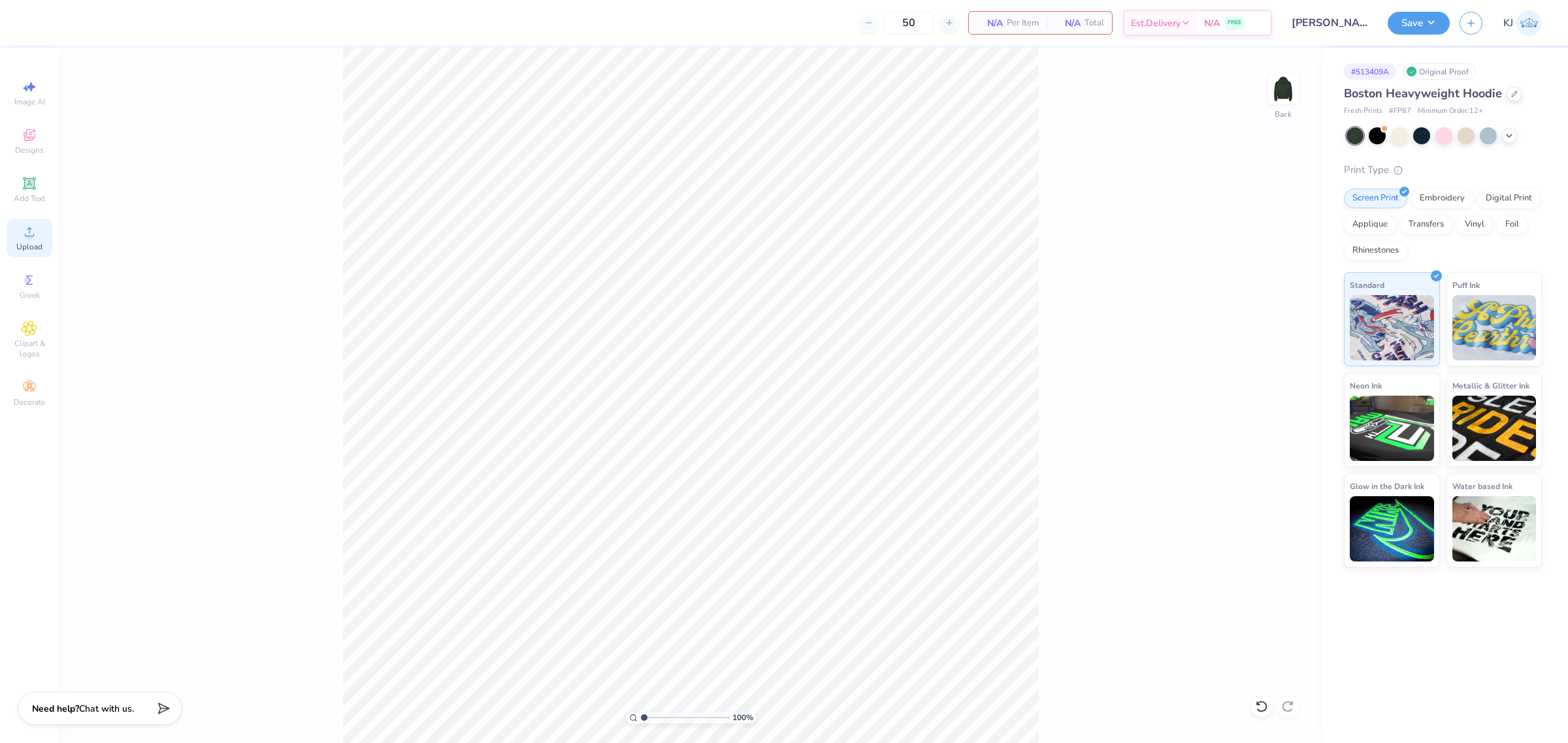
click at [31, 246] on span "Upload" at bounding box center [29, 247] width 26 height 10
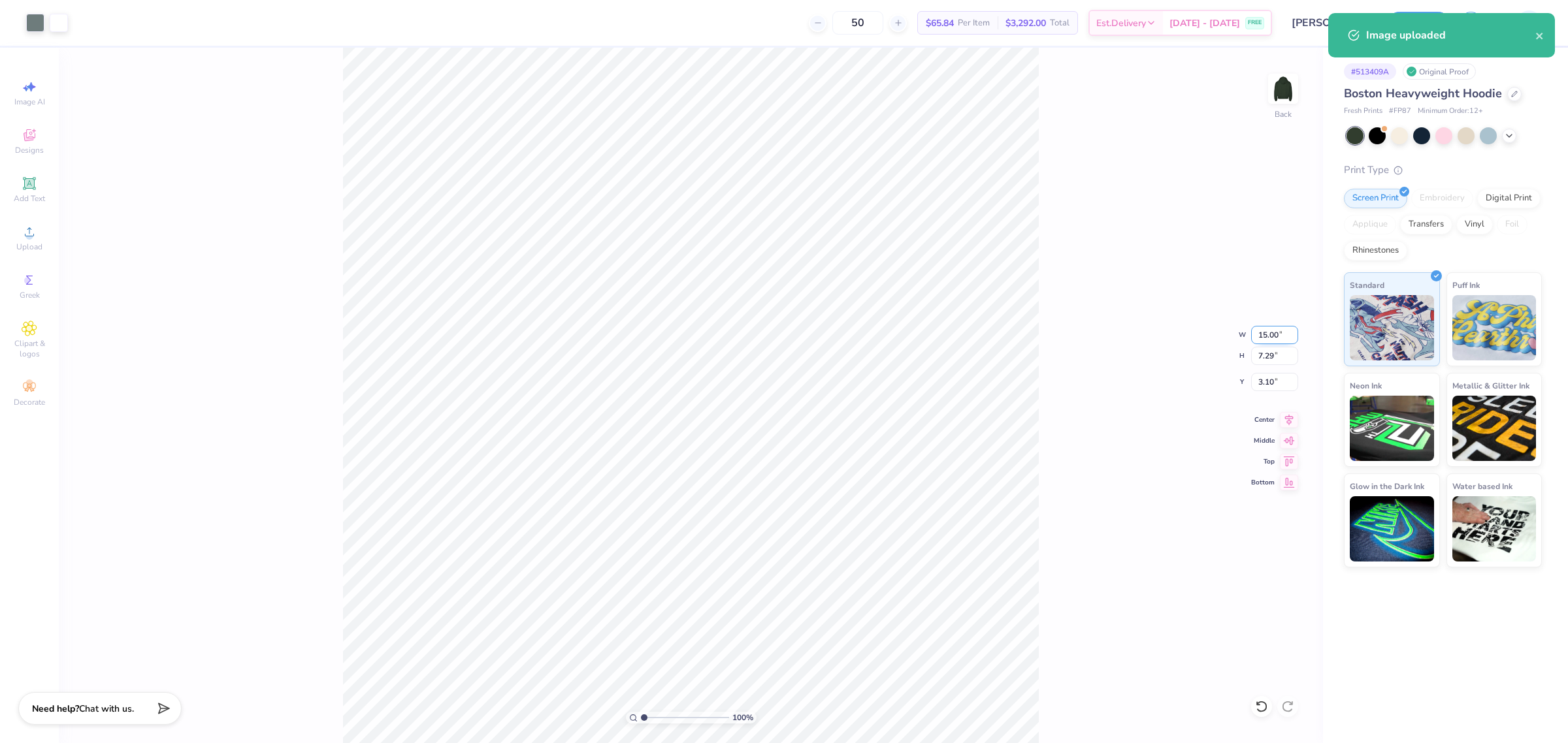
click at [1268, 333] on input "15.00" at bounding box center [1274, 335] width 47 height 19
type input "11.00"
type input "5.35"
click at [1258, 381] on input "4.08" at bounding box center [1274, 383] width 47 height 19
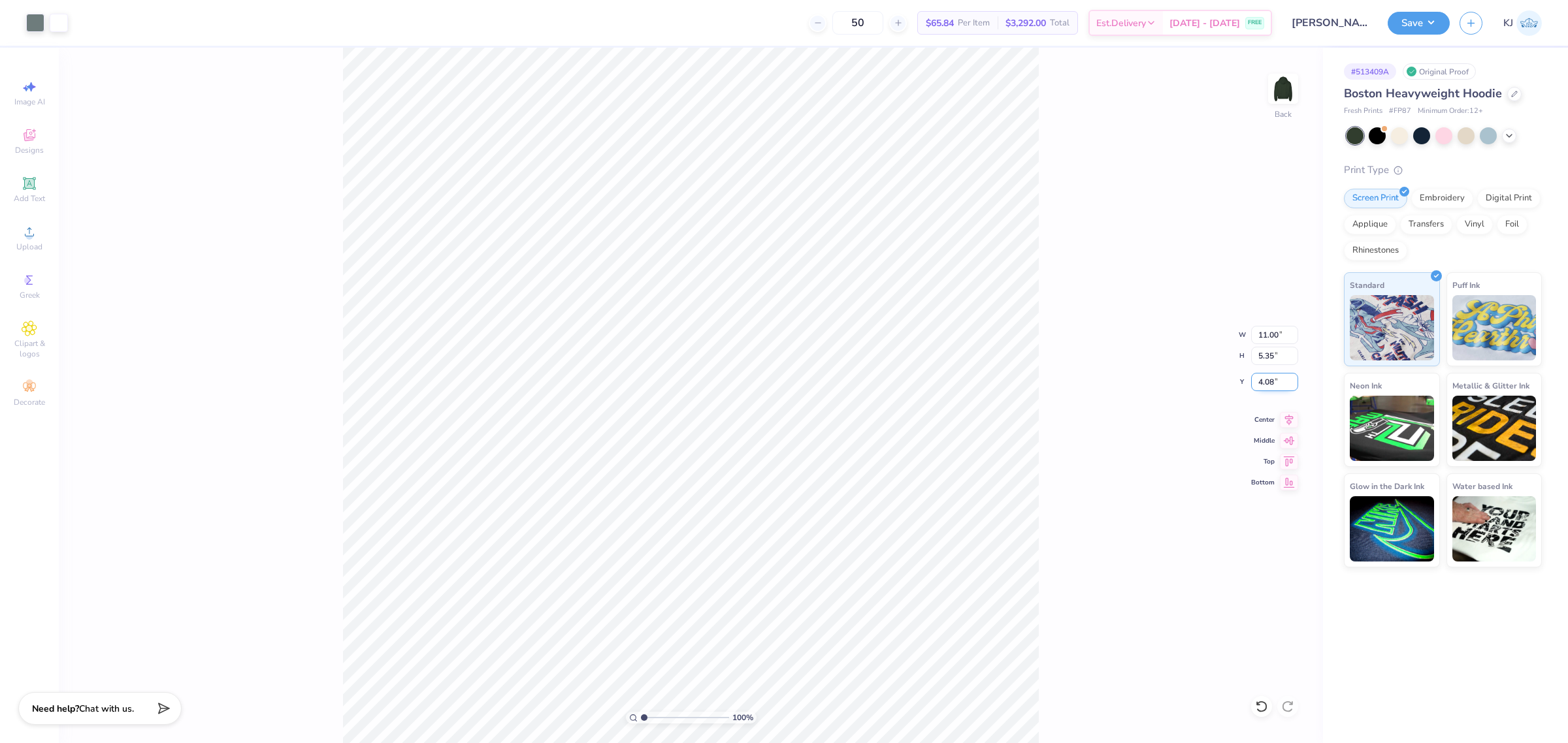
click at [1258, 381] on input "4.08" at bounding box center [1274, 383] width 47 height 19
type input "3.00"
click at [1431, 23] on button "Save" at bounding box center [1418, 21] width 62 height 23
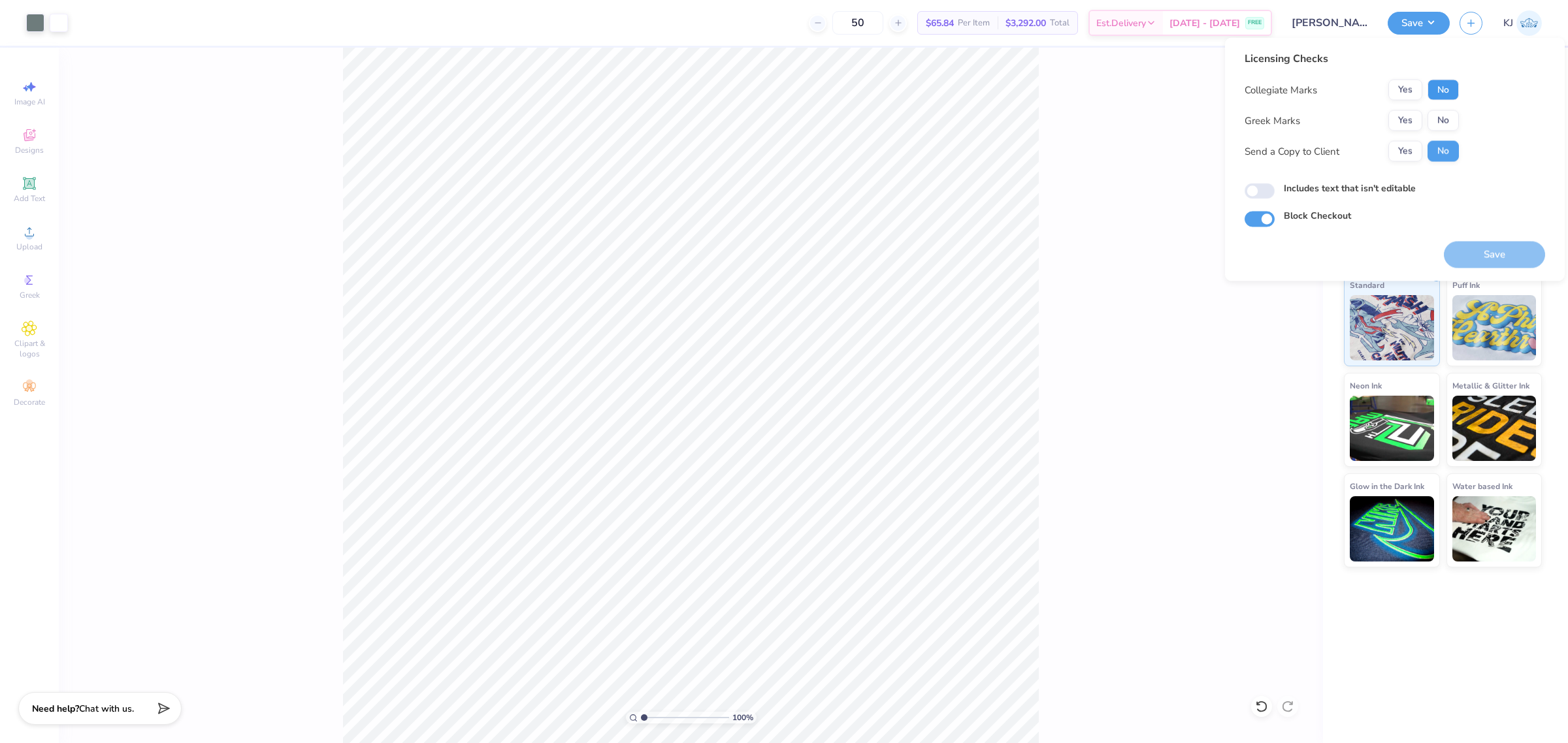
click at [1441, 92] on button "No" at bounding box center [1442, 90] width 31 height 21
drag, startPoint x: 1446, startPoint y: 112, endPoint x: 1454, endPoint y: 132, distance: 21.5
click at [1448, 120] on button "No" at bounding box center [1442, 120] width 31 height 21
drag, startPoint x: 1498, startPoint y: 253, endPoint x: 1498, endPoint y: 265, distance: 12.0
click at [1498, 254] on button "Save" at bounding box center [1494, 255] width 101 height 27
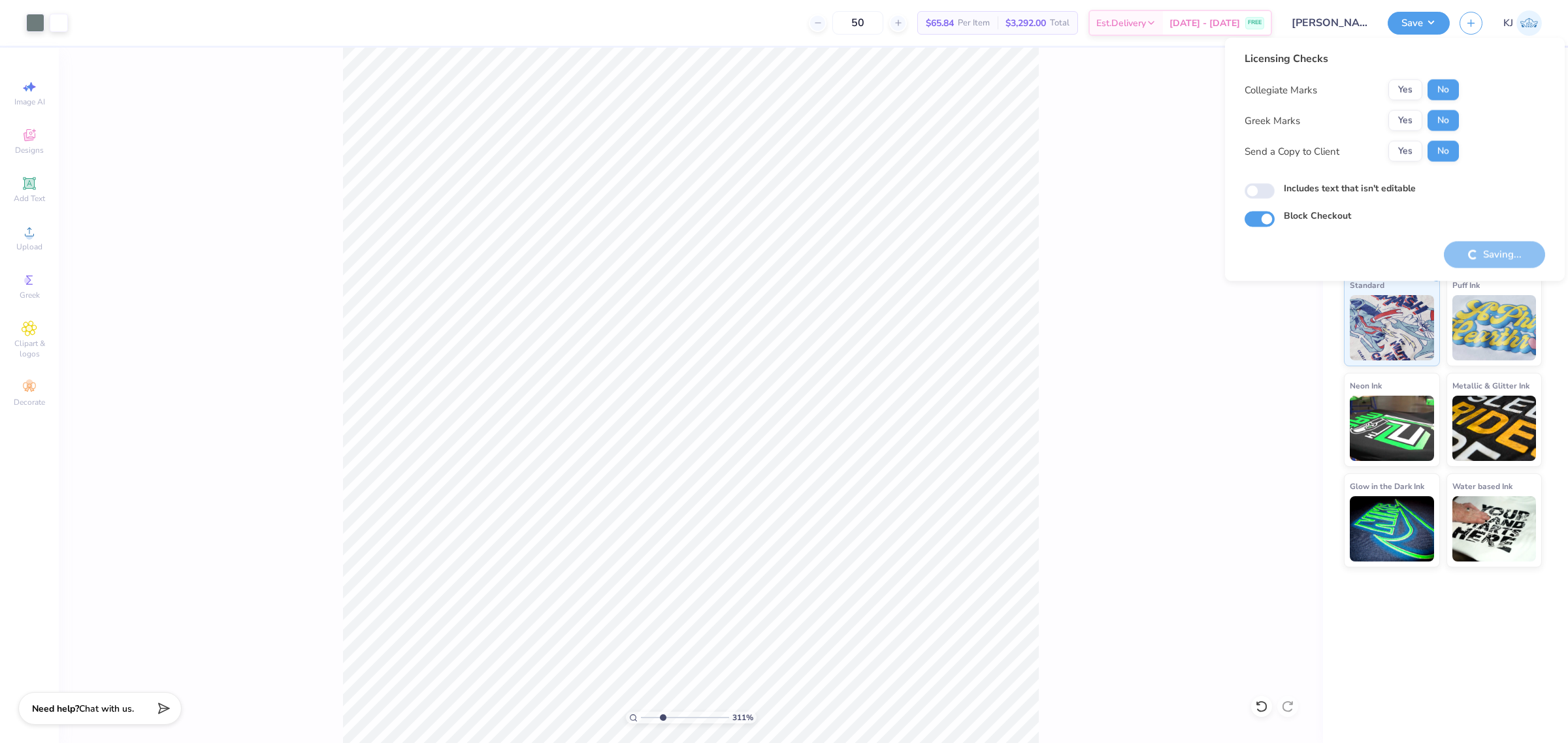
type input "3.11221523155002"
